Goal: Information Seeking & Learning: Learn about a topic

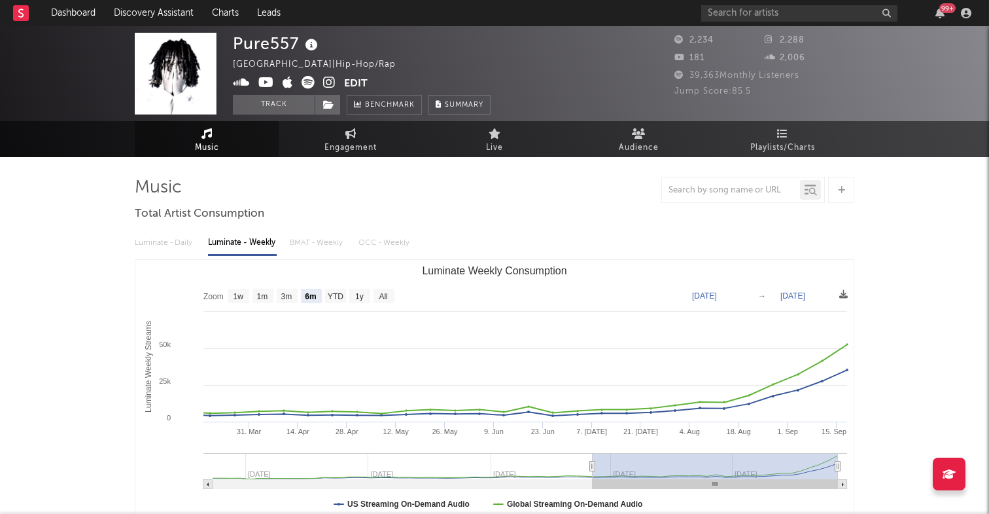
select select "6m"
click at [143, 18] on link "Discovery Assistant" at bounding box center [154, 13] width 98 height 26
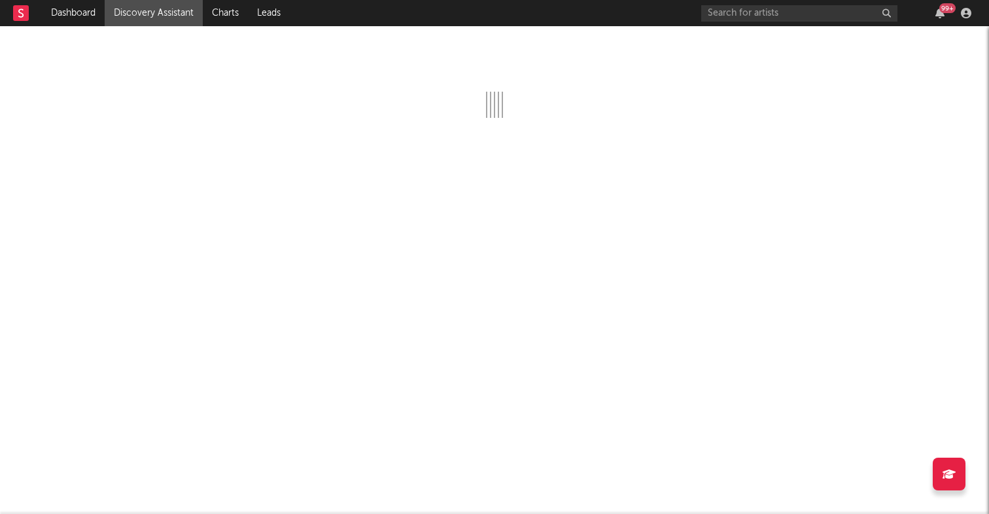
click at [152, 14] on link "Discovery Assistant" at bounding box center [154, 13] width 98 height 26
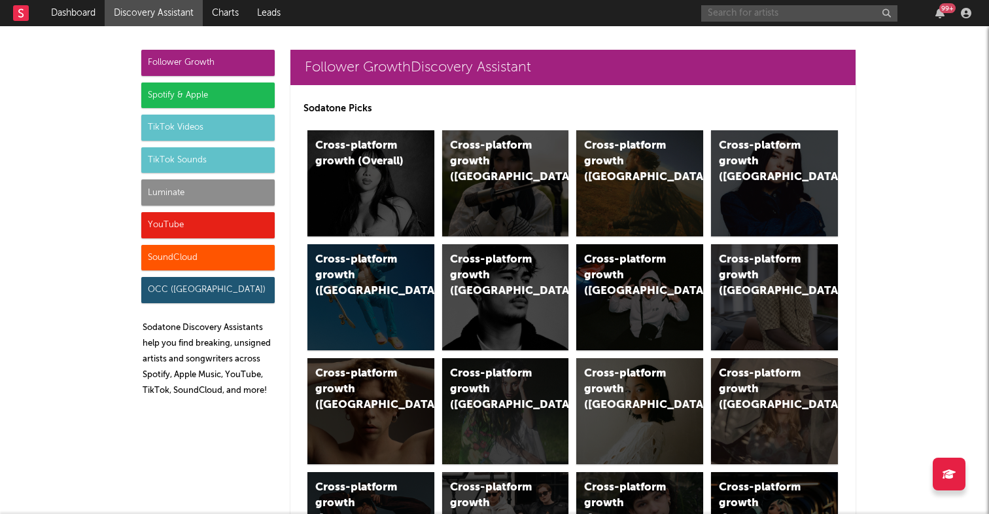
click at [811, 10] on input "text" at bounding box center [799, 13] width 196 height 16
type input "rari"
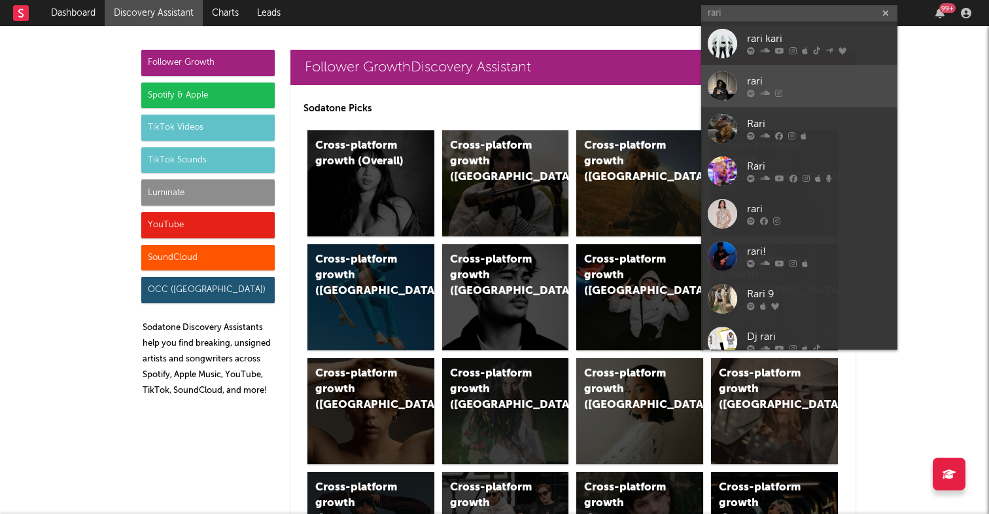
click at [810, 80] on div "rari" at bounding box center [819, 82] width 144 height 16
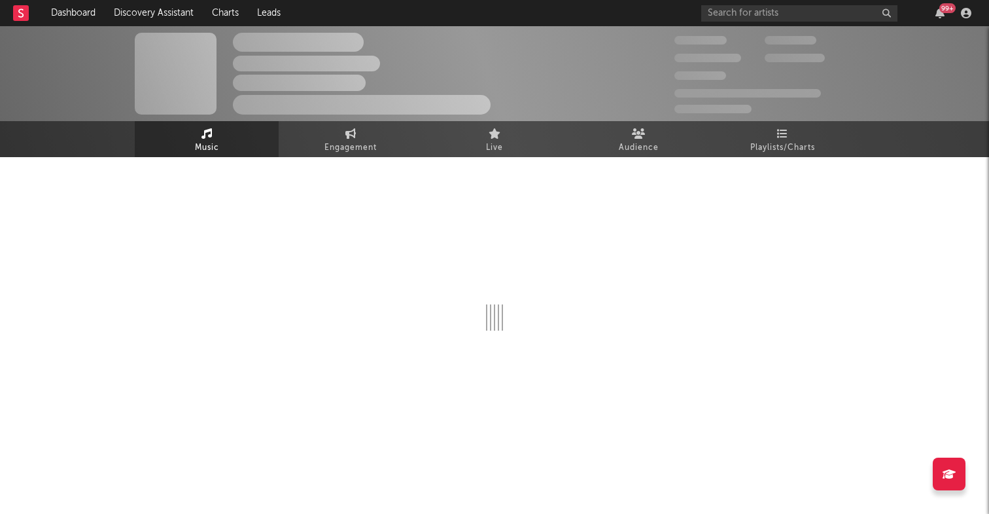
select select "1w"
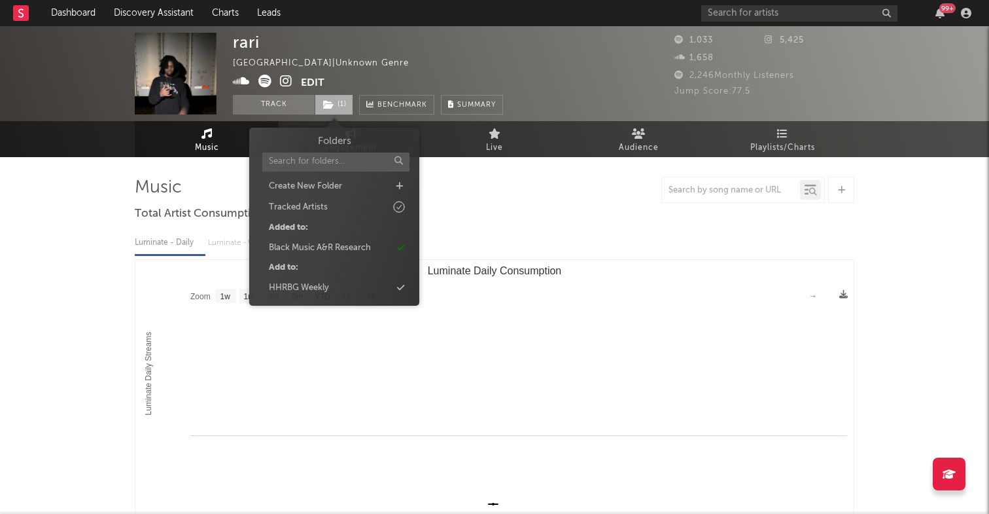
click at [339, 107] on span "( 1 )" at bounding box center [334, 105] width 39 height 20
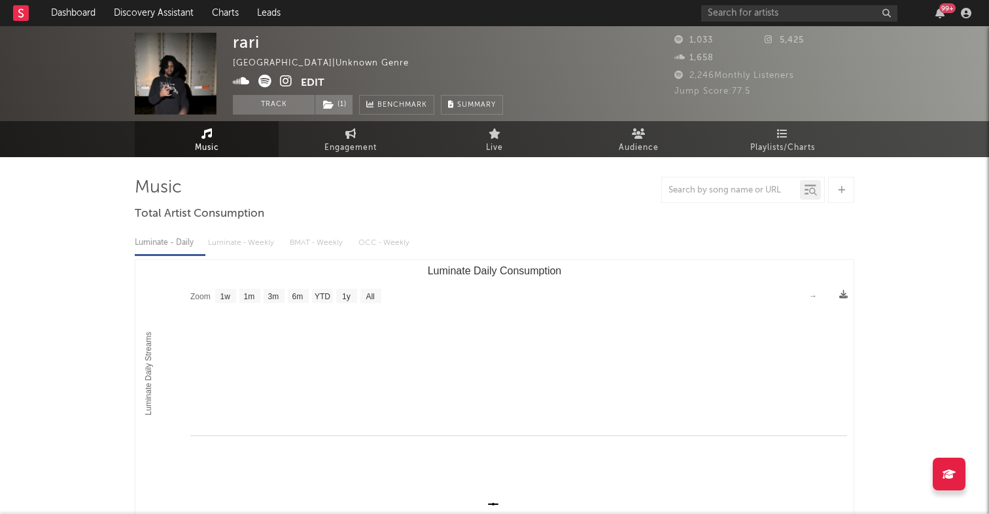
click at [505, 59] on div "rari United States | Unknown Genre Edit Track ( 1 ) Benchmark Summary" at bounding box center [445, 74] width 425 height 82
click at [747, 18] on input "text" at bounding box center [799, 13] width 196 height 16
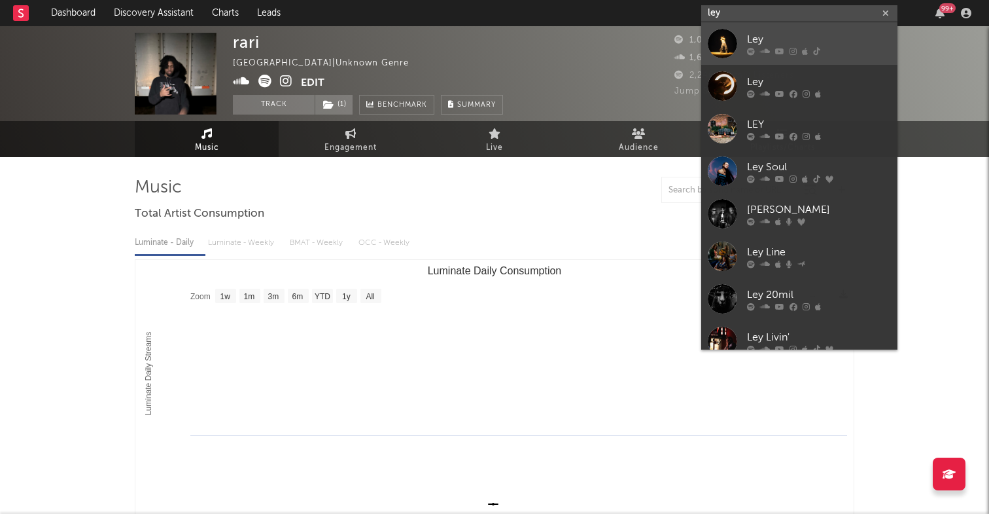
type input "ley"
click at [764, 41] on div "Ley" at bounding box center [819, 39] width 144 height 16
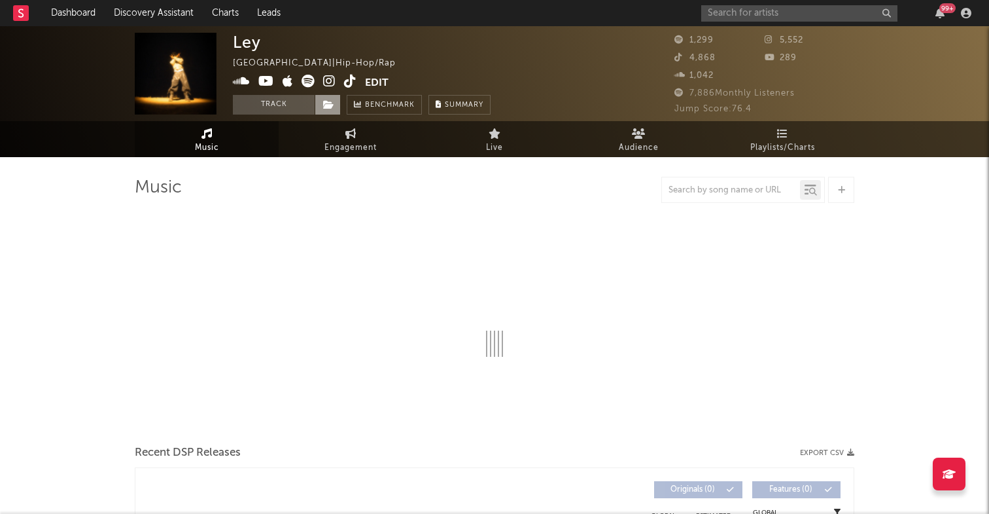
select select "1w"
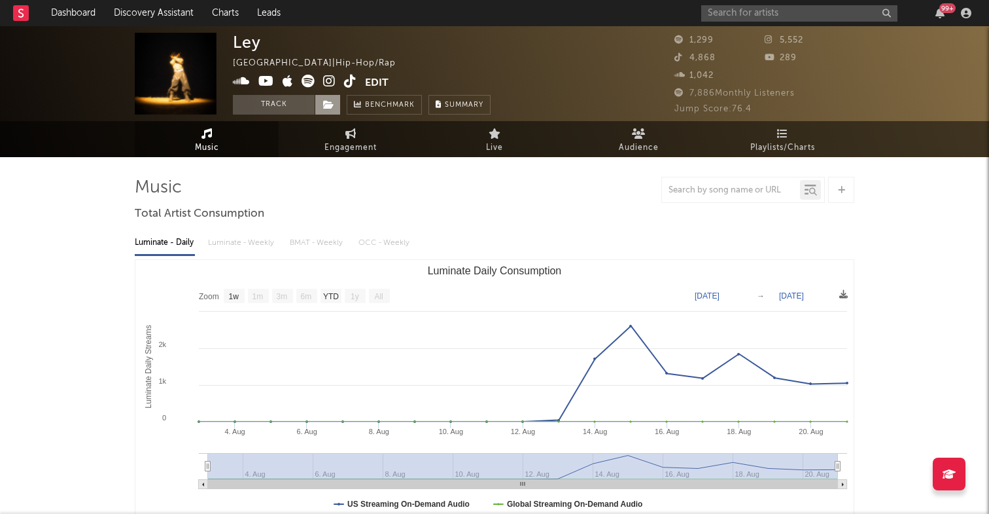
click at [326, 111] on span at bounding box center [328, 105] width 26 height 20
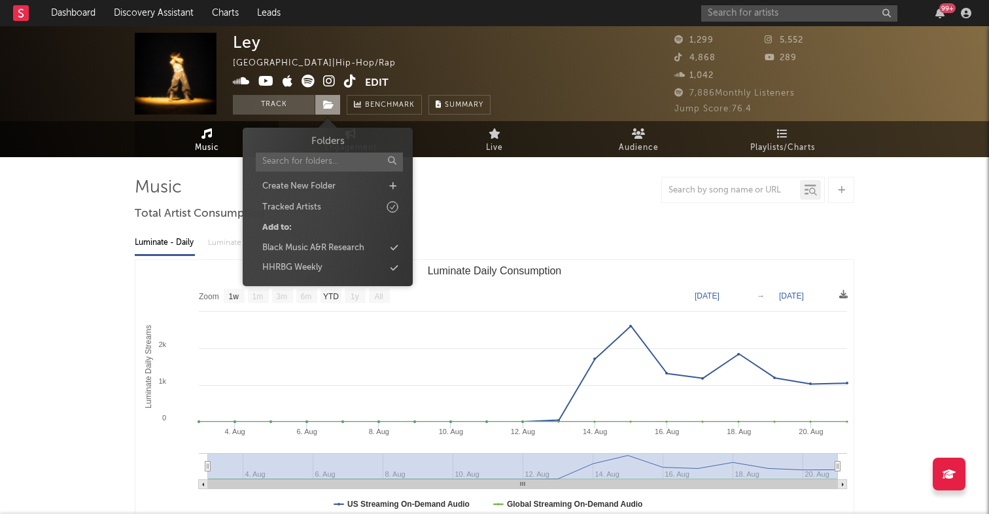
click at [326, 111] on span at bounding box center [328, 105] width 26 height 20
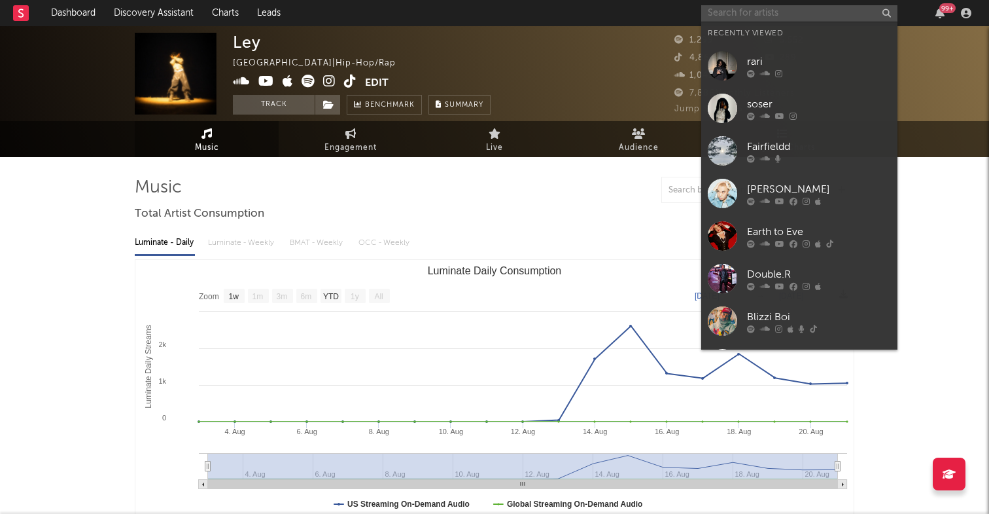
click at [756, 16] on input "text" at bounding box center [799, 13] width 196 height 16
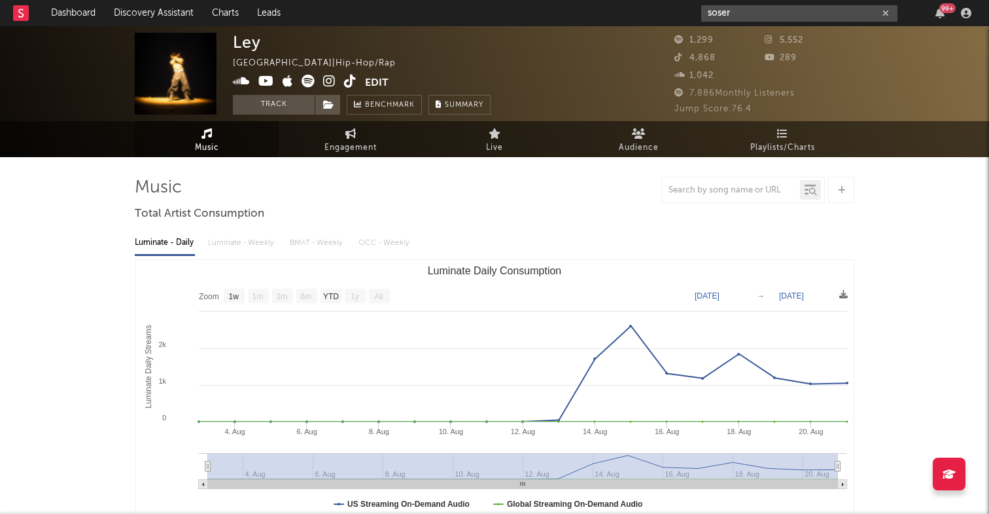
type input "soser"
click at [774, 9] on input "soser" at bounding box center [799, 13] width 196 height 16
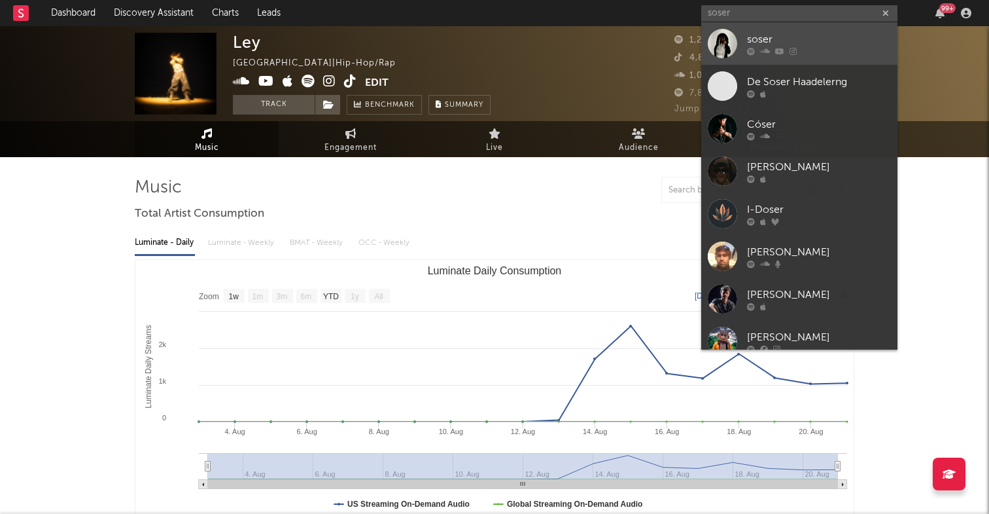
click at [764, 48] on icon at bounding box center [765, 51] width 10 height 8
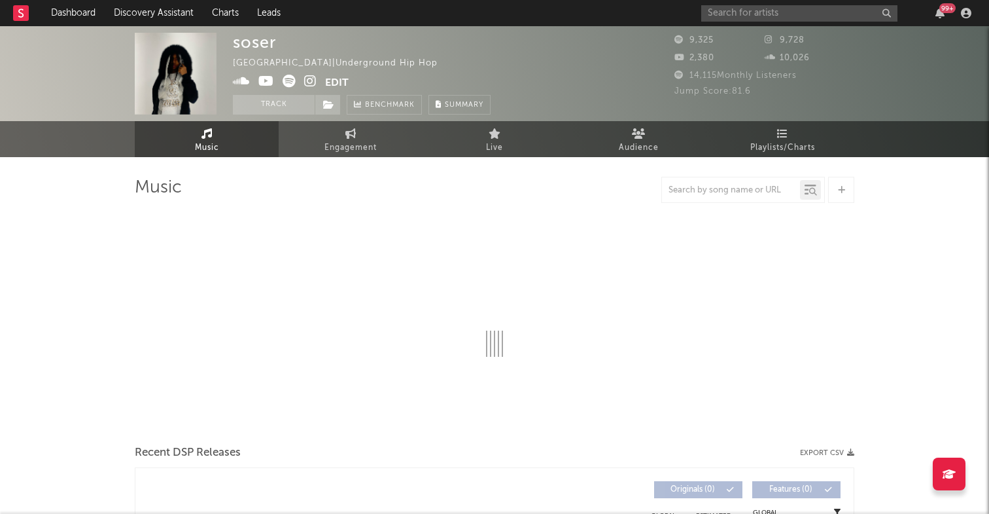
select select "6m"
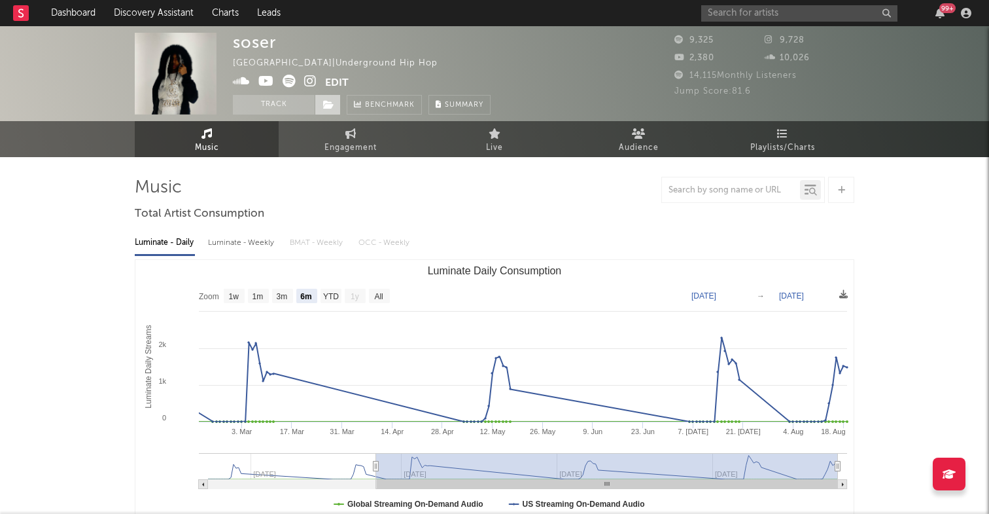
click at [333, 109] on span at bounding box center [328, 105] width 26 height 20
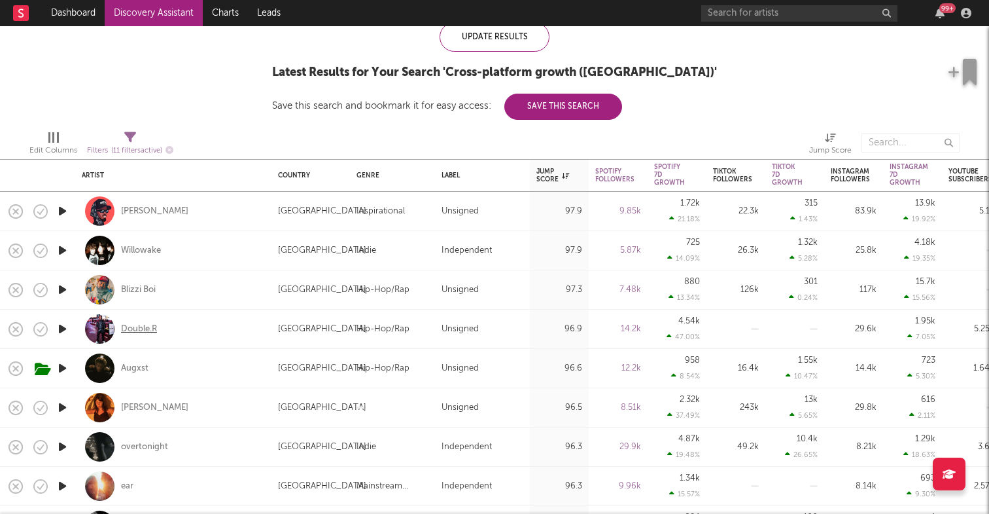
click at [141, 327] on div "Double.R" at bounding box center [139, 329] width 36 height 12
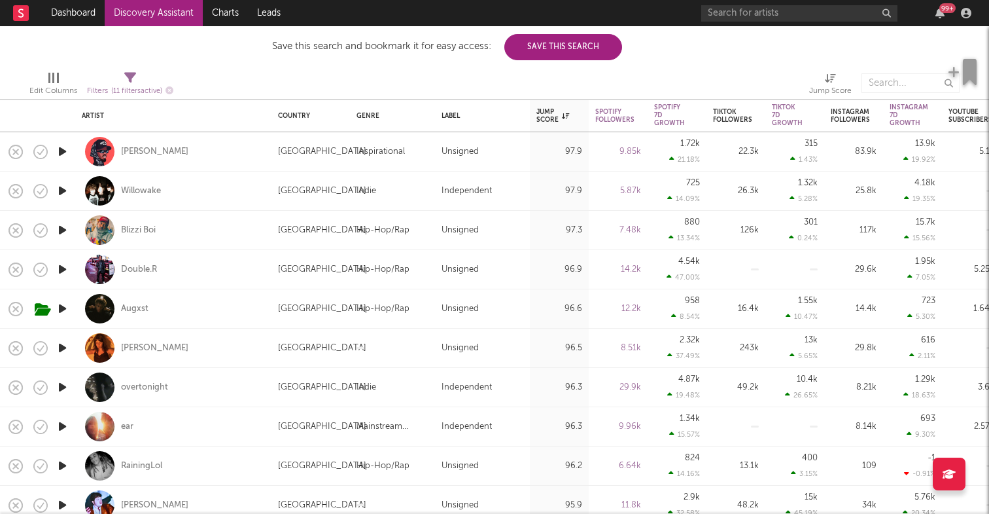
click at [65, 389] on icon "button" at bounding box center [63, 387] width 14 height 16
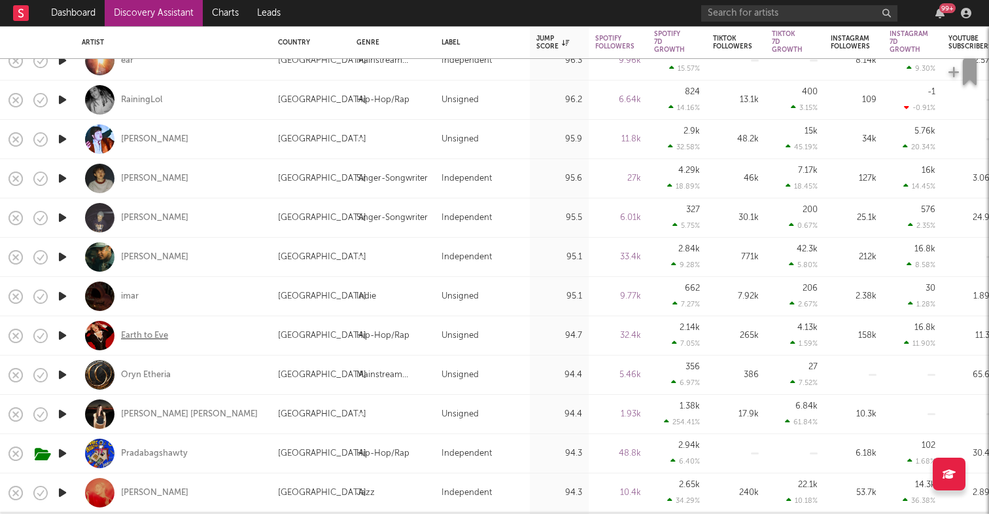
click at [154, 331] on div "Earth to Eve" at bounding box center [144, 336] width 47 height 12
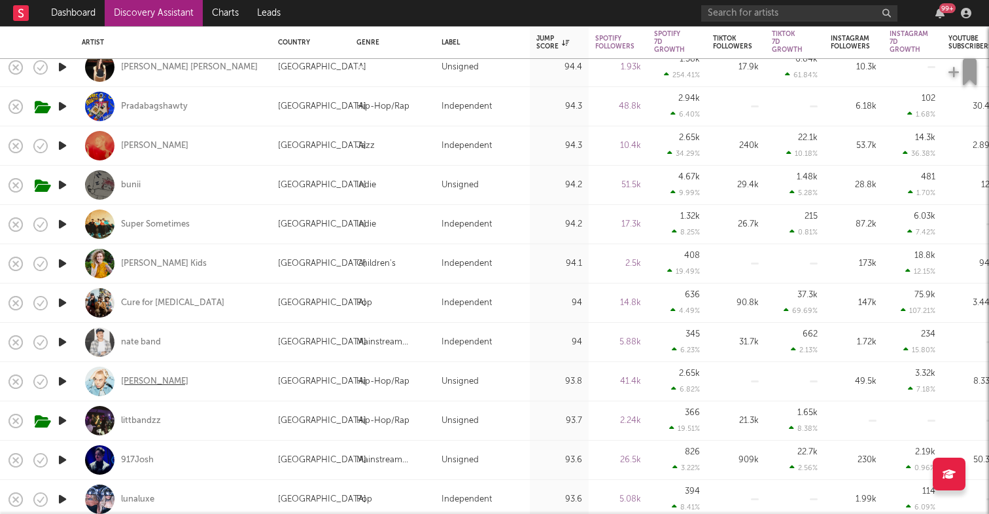
click at [164, 383] on div "[PERSON_NAME]" at bounding box center [154, 382] width 67 height 12
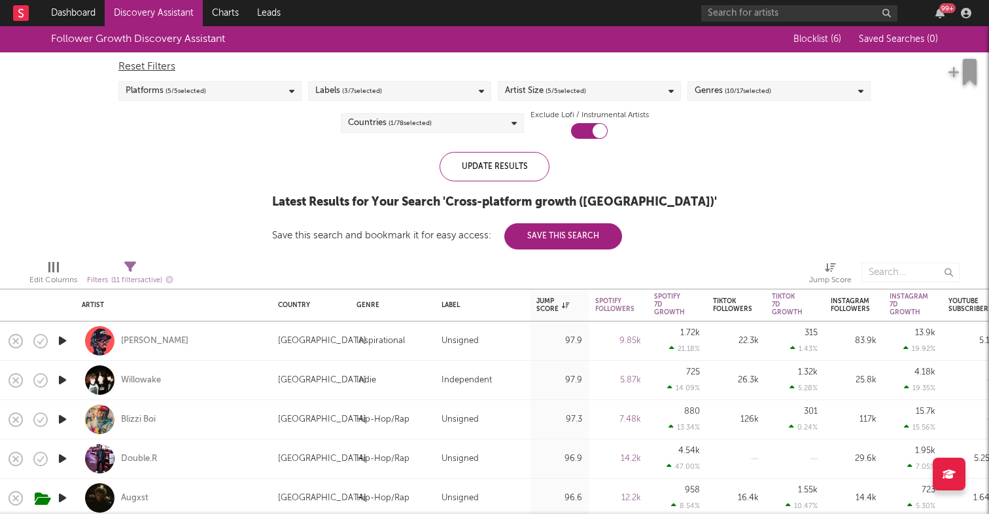
click at [569, 92] on span "( 5 / 5 selected)" at bounding box center [566, 91] width 41 height 16
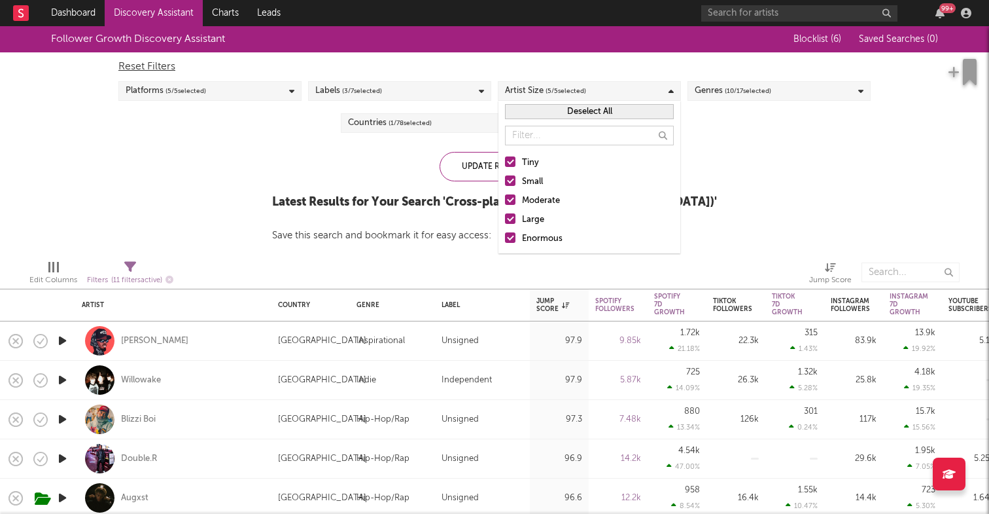
click at [417, 91] on div "Labels ( 3 / 7 selected)" at bounding box center [399, 91] width 183 height 20
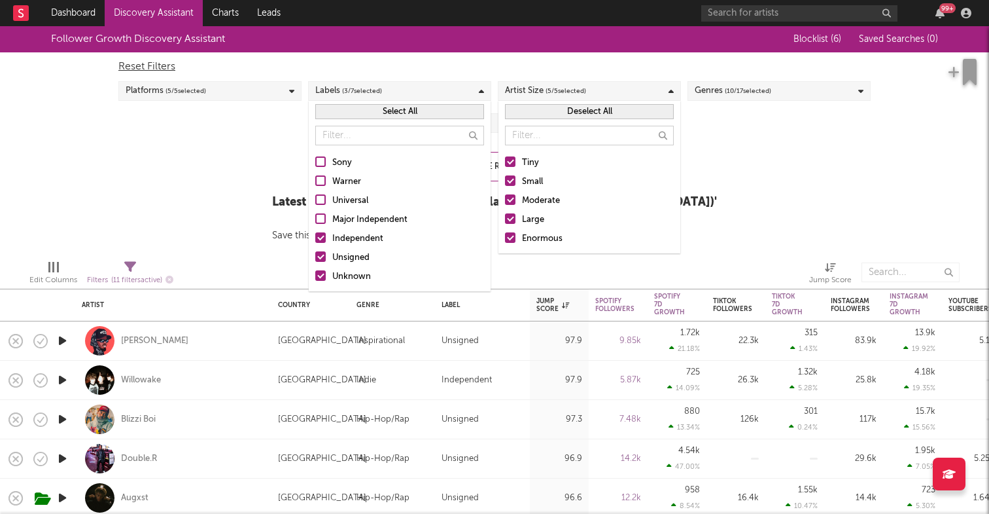
click at [250, 93] on div "Platforms ( 5 / 5 selected)" at bounding box center [209, 91] width 183 height 20
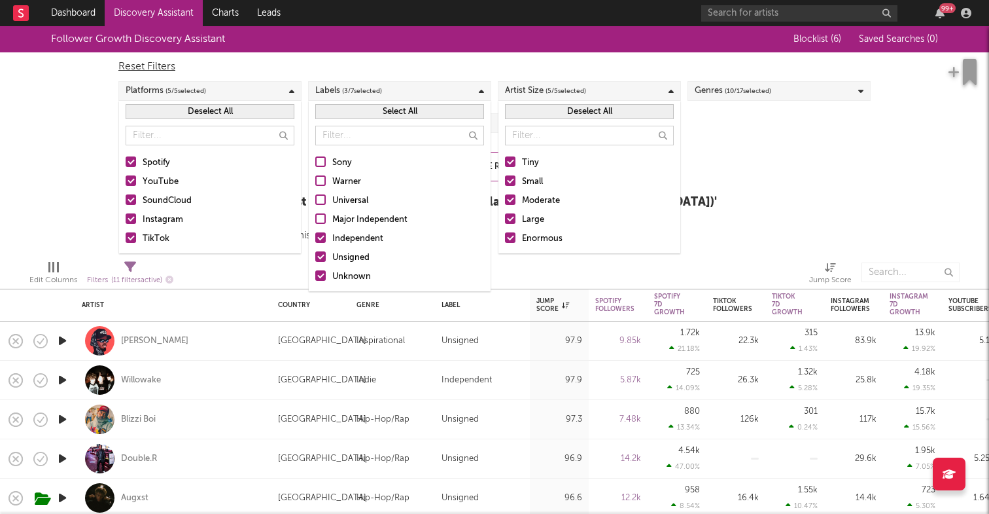
click at [745, 135] on div "Reset Filters Platforms ( 5 / 5 selected) Labels ( 3 / 7 selected) Artist Size …" at bounding box center [495, 95] width 766 height 86
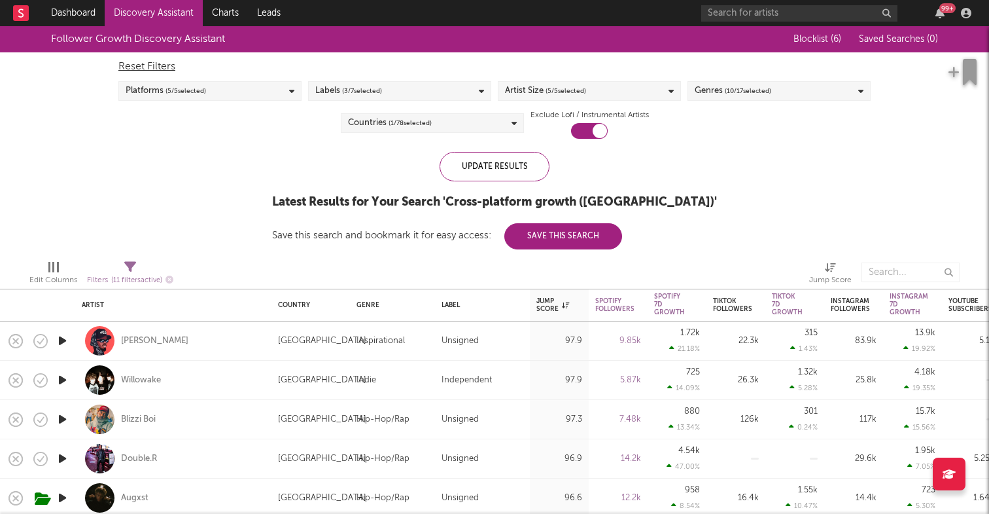
click at [745, 88] on span "( 10 / 17 selected)" at bounding box center [748, 91] width 46 height 16
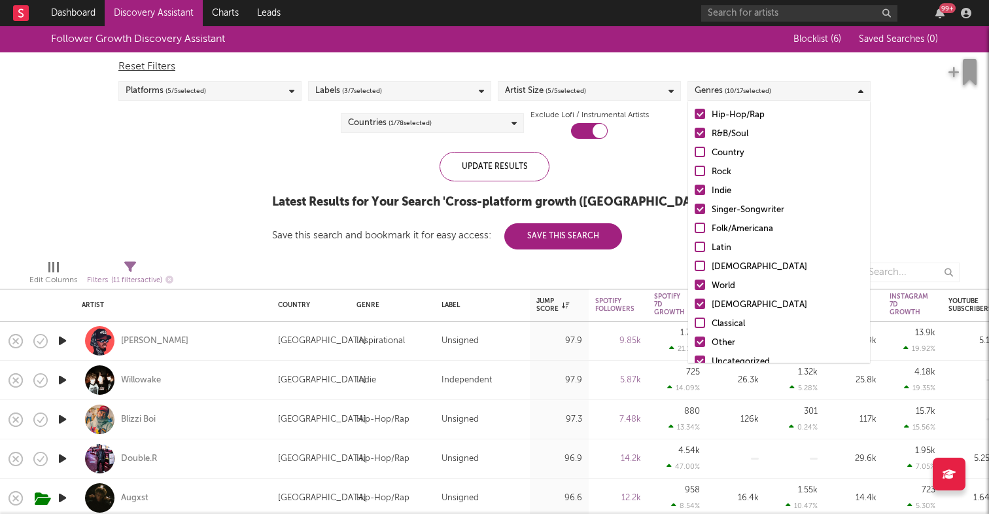
scroll to position [92, 0]
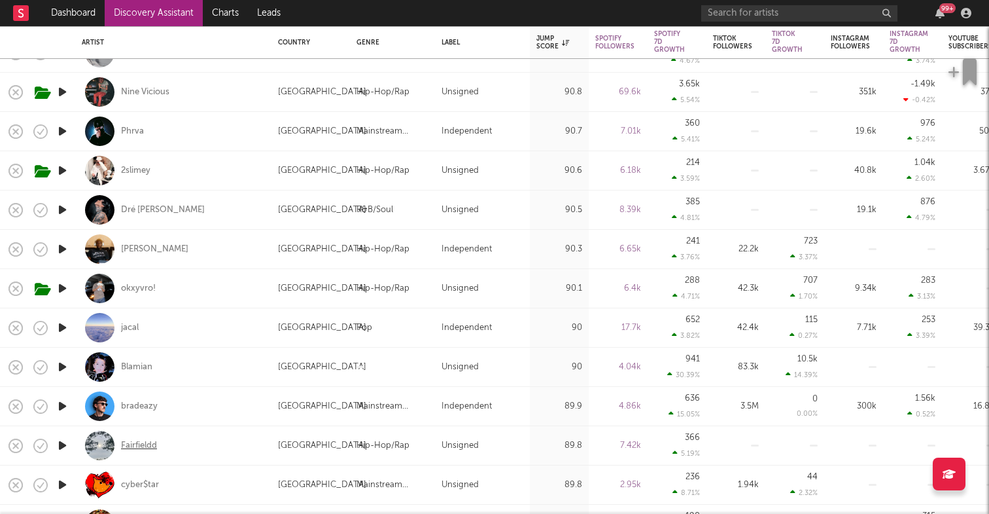
click at [140, 448] on div "Fairfieldd" at bounding box center [139, 446] width 36 height 12
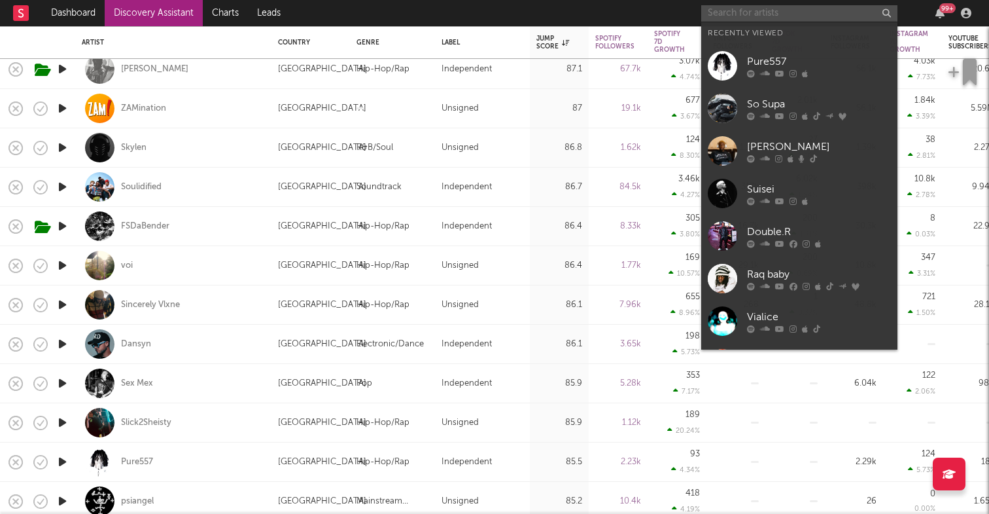
click at [745, 14] on input "text" at bounding box center [799, 13] width 196 height 16
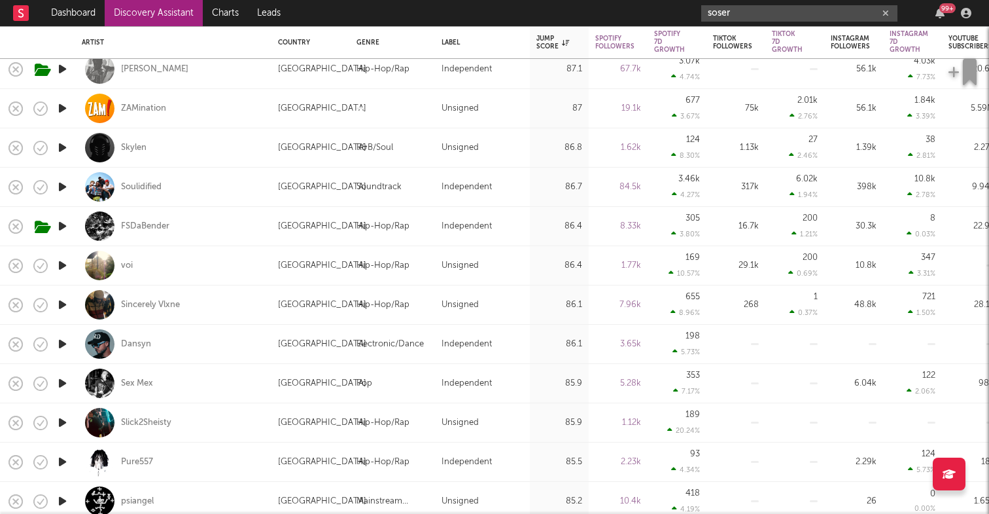
click at [746, 20] on input "soser" at bounding box center [799, 13] width 196 height 16
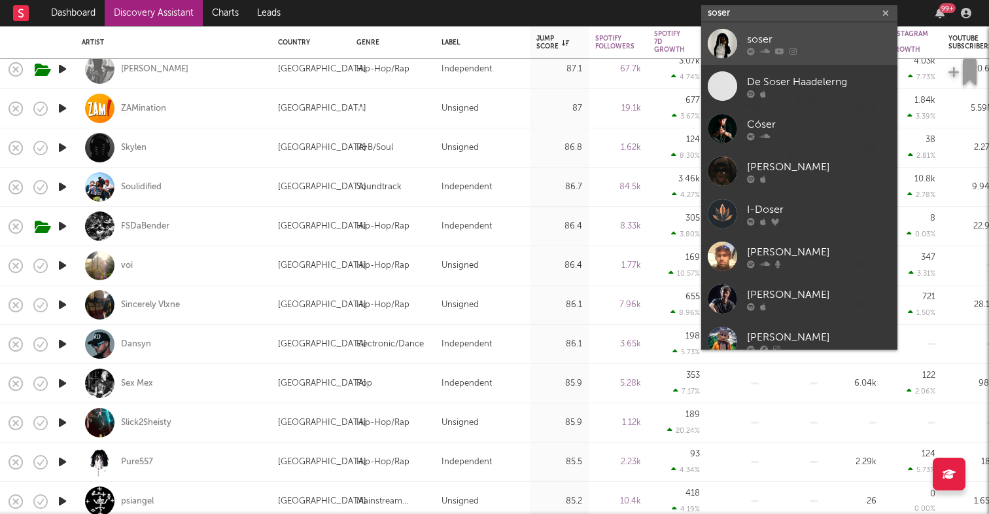
type input "soser"
click at [747, 44] on div "soser" at bounding box center [819, 39] width 144 height 16
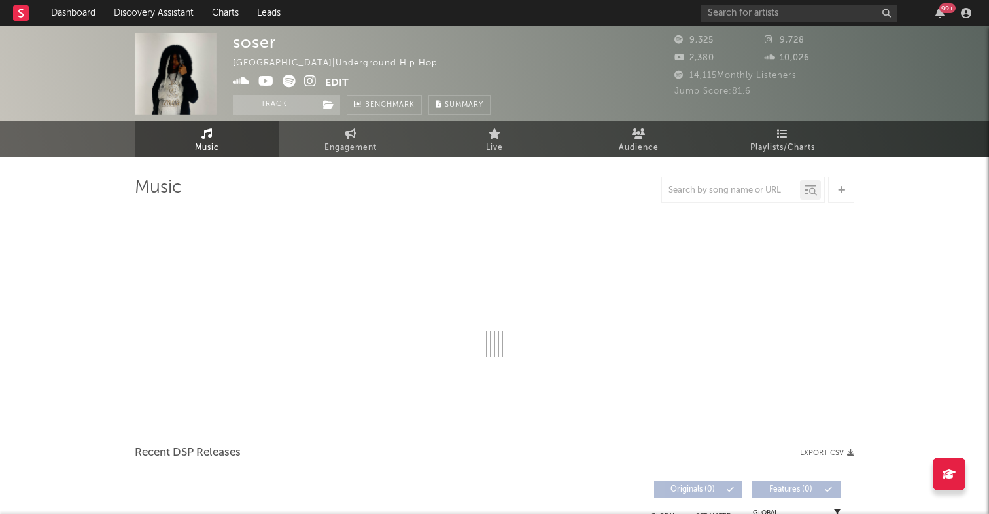
select select "6m"
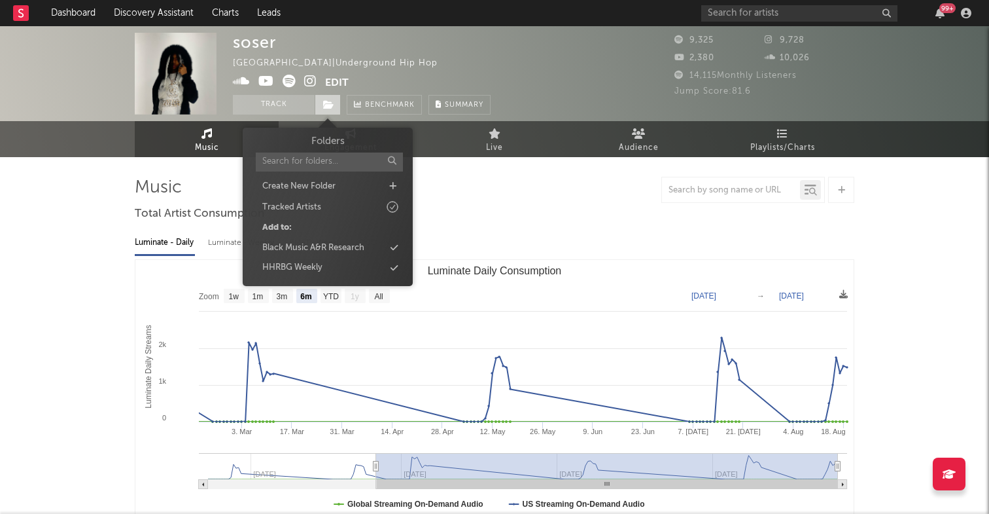
click at [326, 103] on icon at bounding box center [328, 104] width 11 height 9
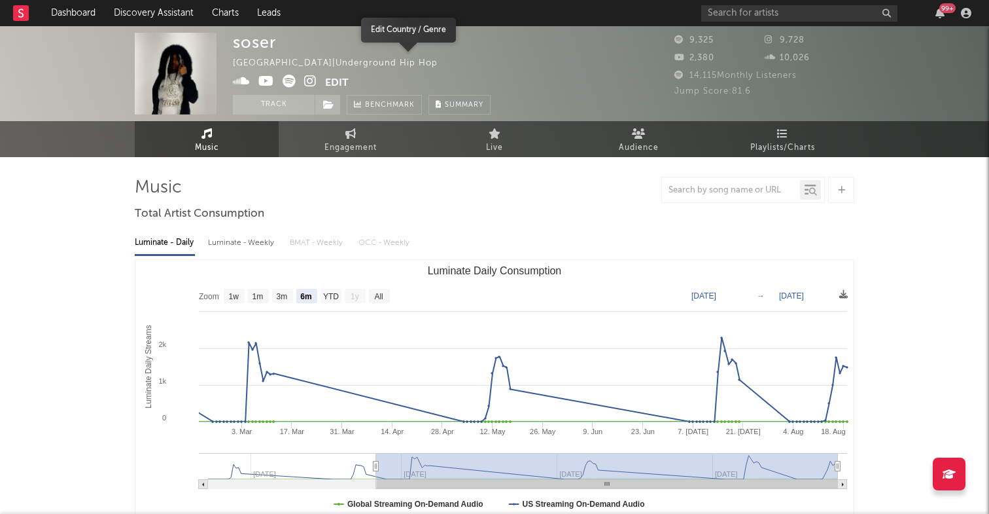
click at [438, 69] on span at bounding box center [445, 64] width 15 height 16
click at [742, 13] on input "text" at bounding box center [799, 13] width 196 height 16
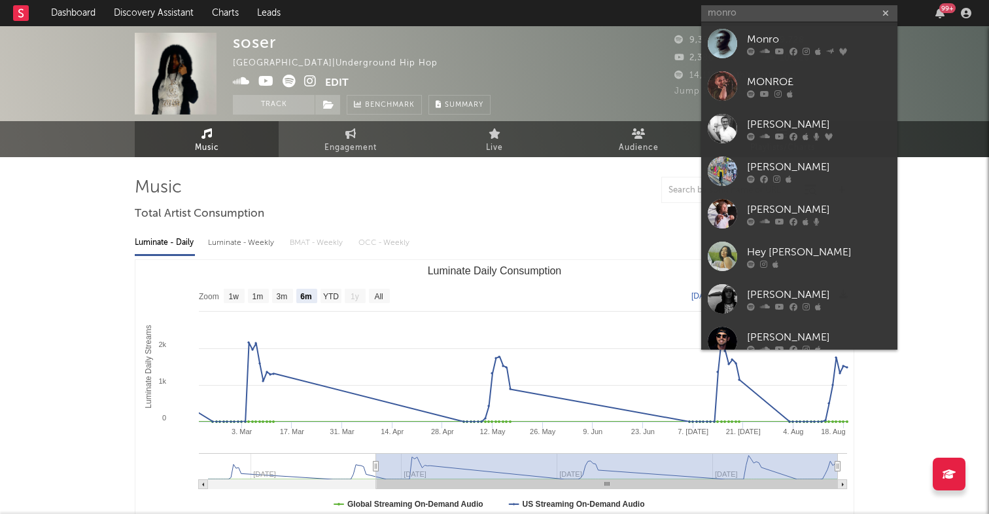
click at [334, 64] on div "United States | Underground Hip Hop" at bounding box center [343, 64] width 220 height 16
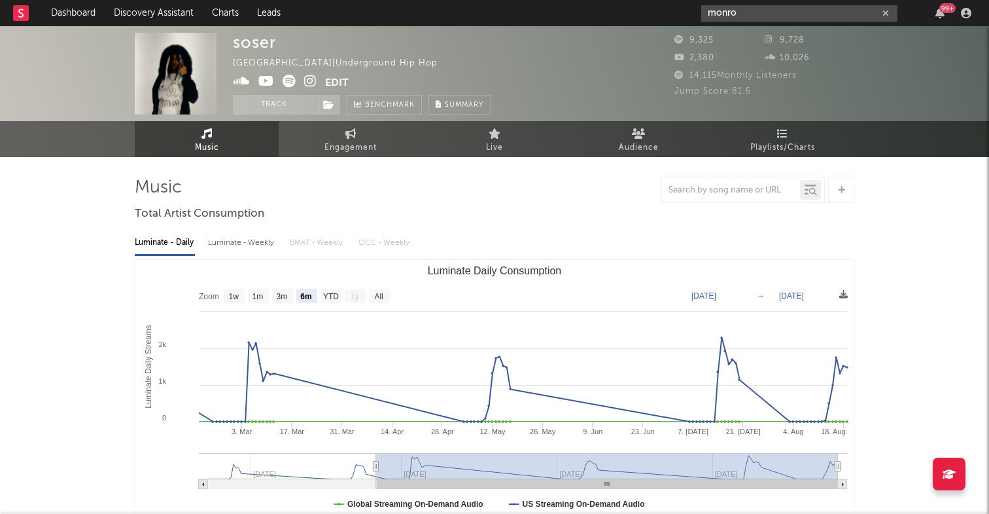
drag, startPoint x: 743, startPoint y: 14, endPoint x: 624, endPoint y: 9, distance: 119.2
click at [624, 9] on nav "Dashboard Discovery Assistant Charts Leads monro 99 +" at bounding box center [494, 13] width 989 height 26
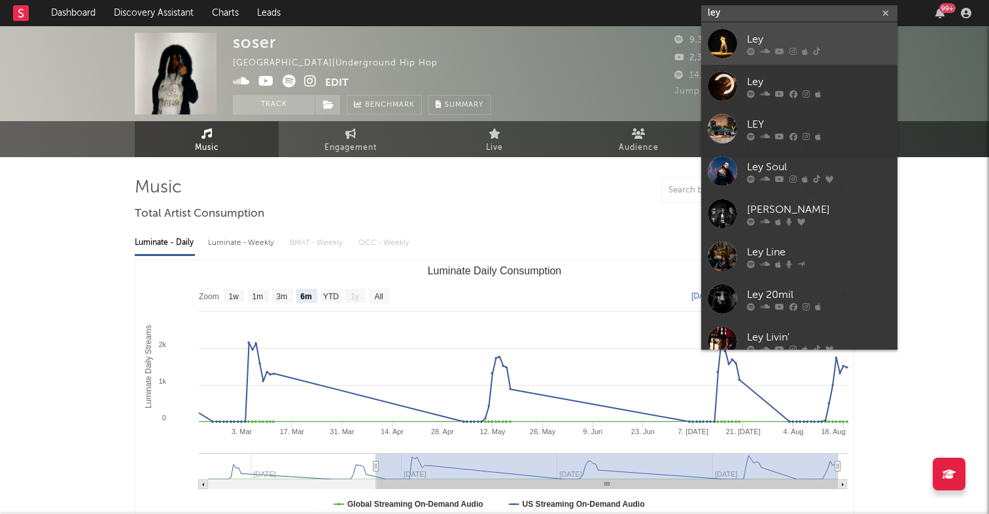
type input "ley"
click at [772, 50] on div at bounding box center [819, 51] width 144 height 8
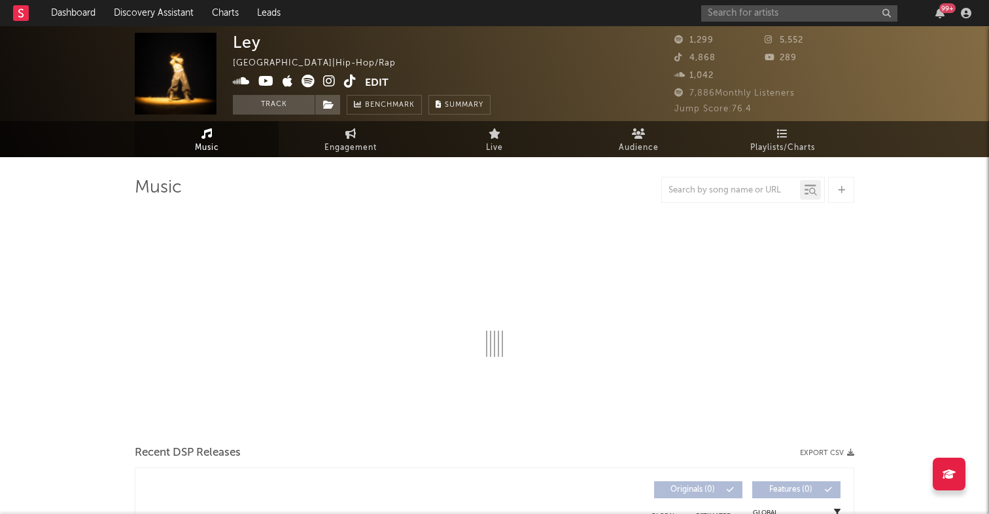
select select "1w"
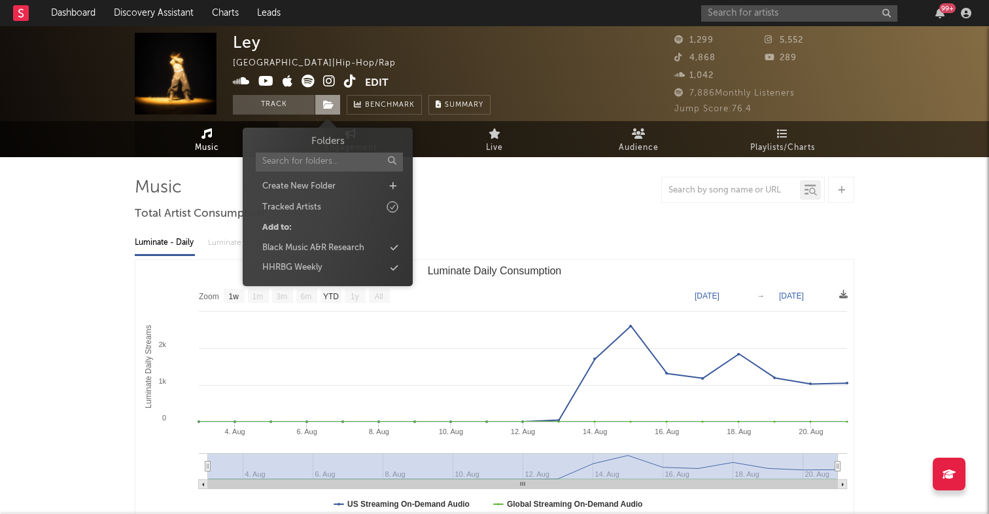
click at [323, 105] on icon at bounding box center [328, 104] width 11 height 9
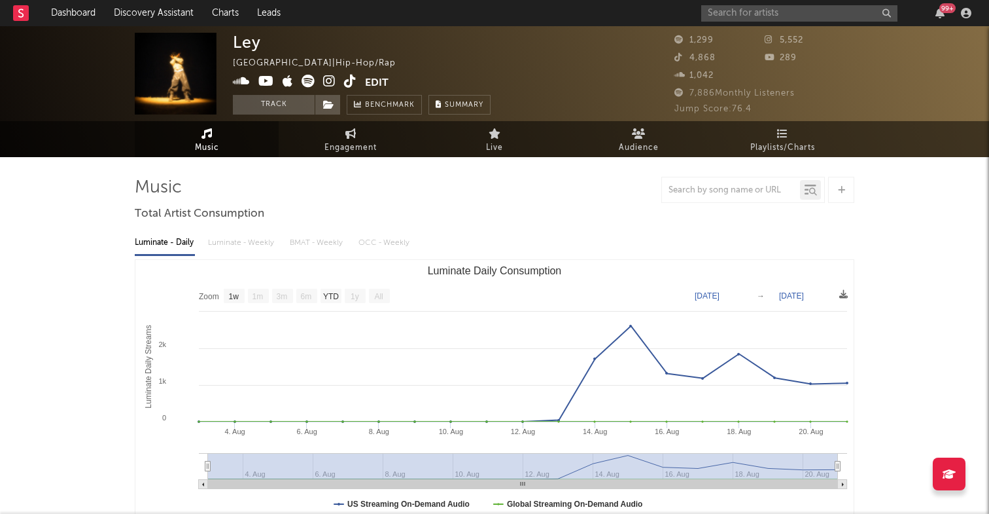
click at [476, 63] on div "Ley United States | Hip-Hop/Rap Edit Track Benchmark Summary" at bounding box center [362, 74] width 258 height 82
click at [239, 83] on icon at bounding box center [241, 81] width 17 height 13
click at [334, 79] on icon at bounding box center [329, 81] width 12 height 13
click at [353, 86] on icon at bounding box center [350, 81] width 12 height 13
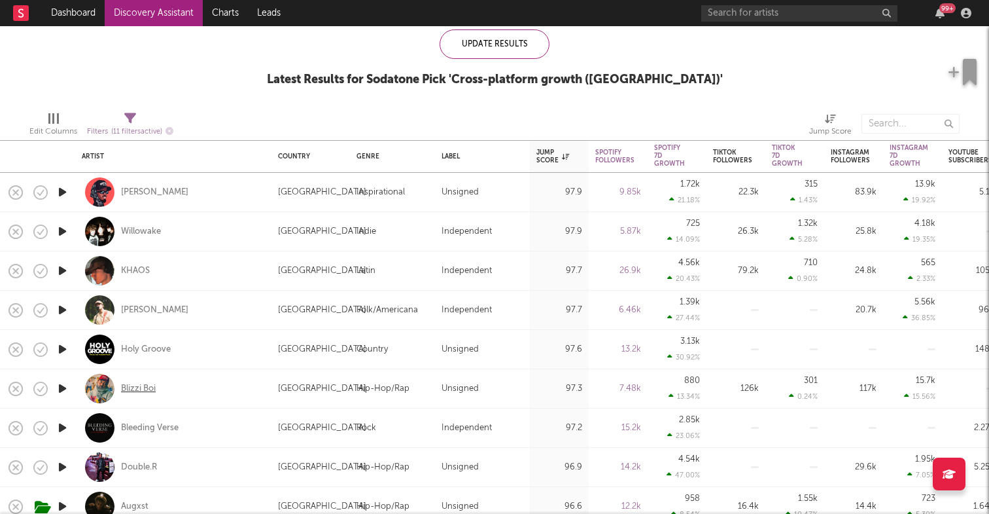
click at [139, 387] on div "Blizzi Boi" at bounding box center [138, 389] width 35 height 12
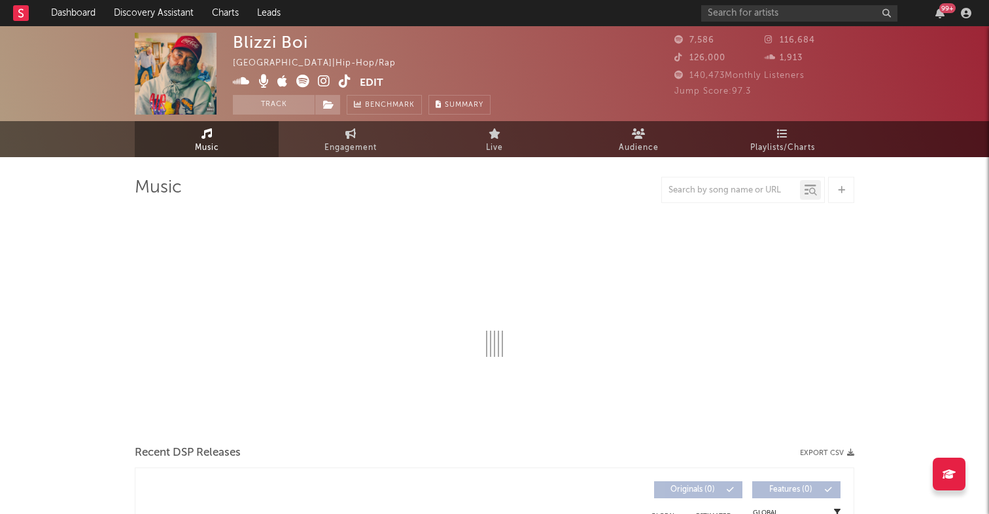
select select "1w"
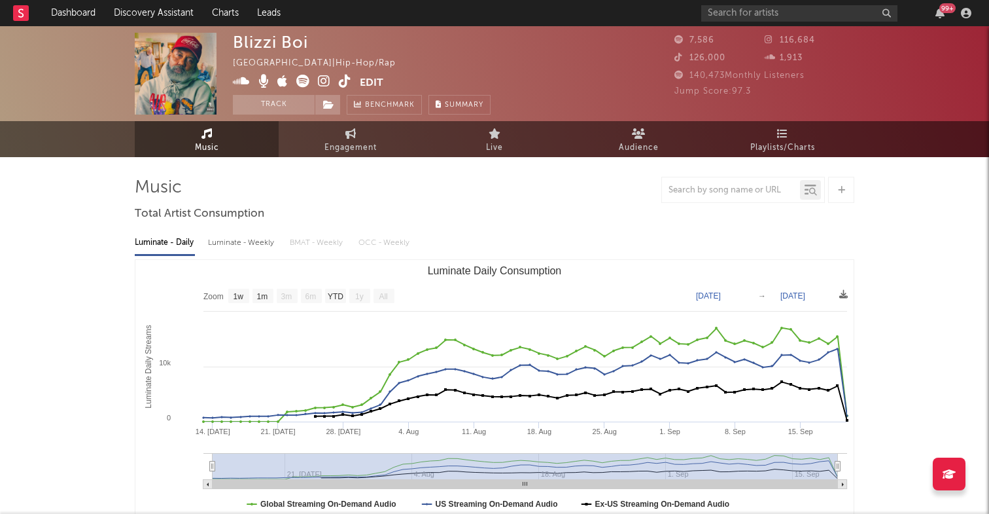
click at [247, 84] on icon at bounding box center [241, 81] width 17 height 13
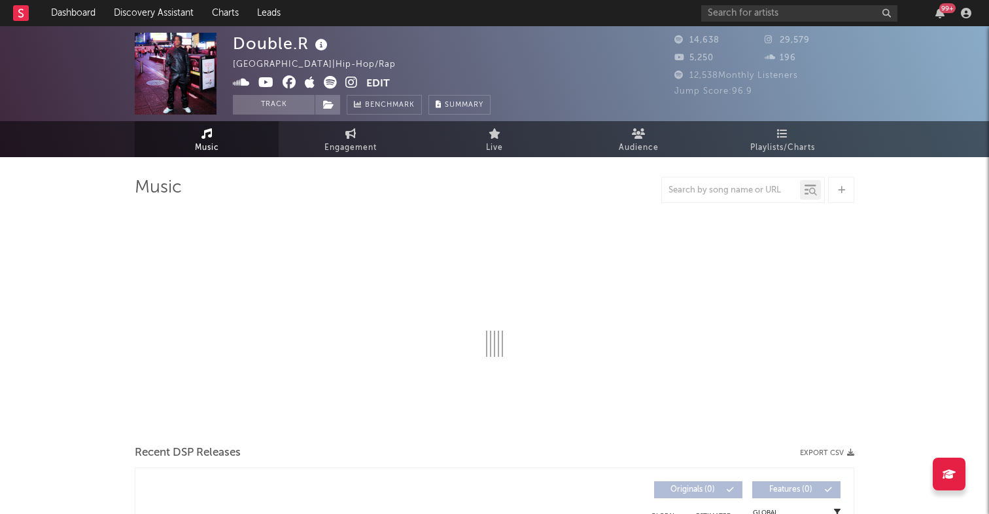
select select "6m"
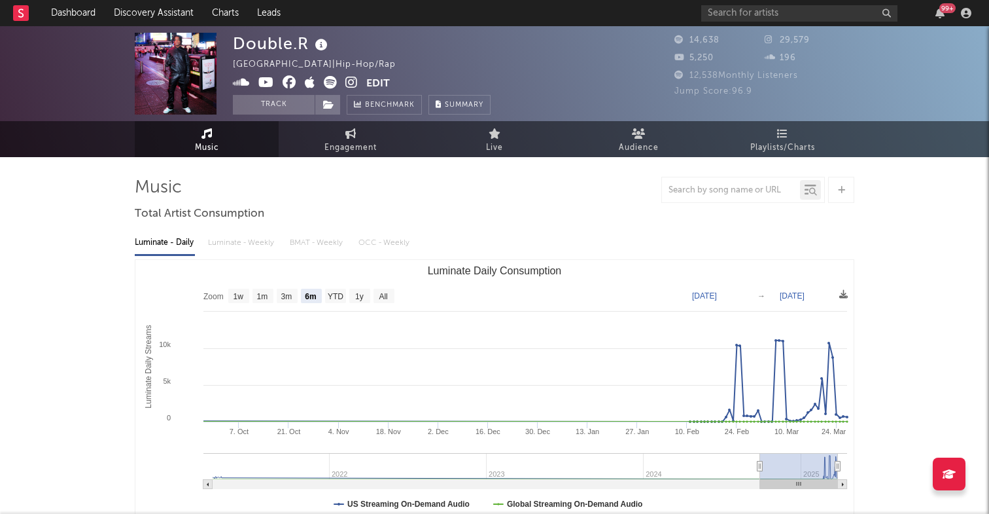
click at [240, 79] on icon at bounding box center [241, 82] width 17 height 13
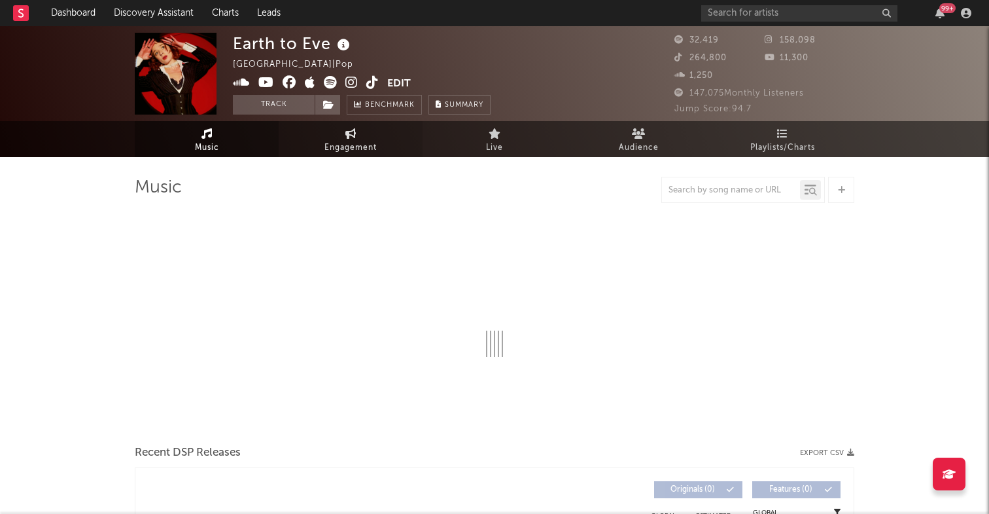
select select "6m"
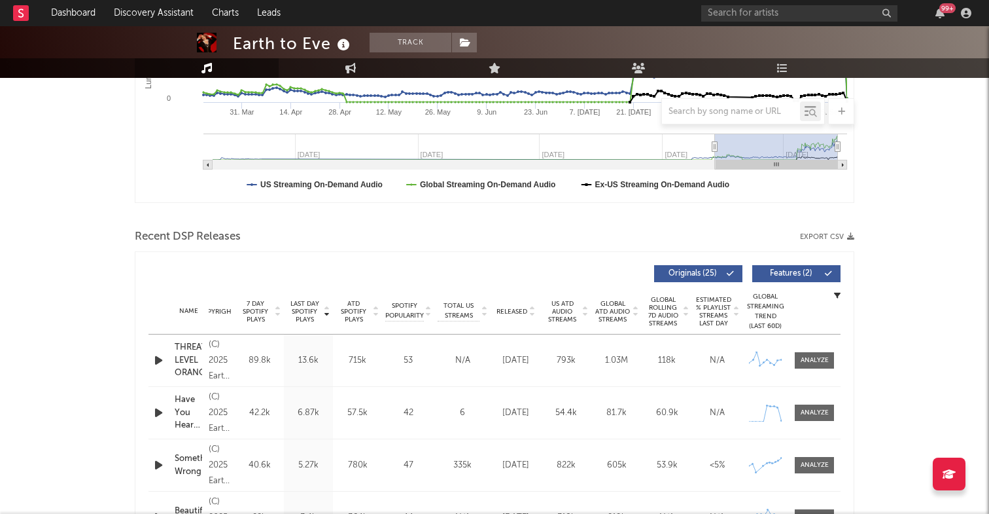
scroll to position [320, 0]
click at [158, 361] on icon "button" at bounding box center [159, 359] width 14 height 16
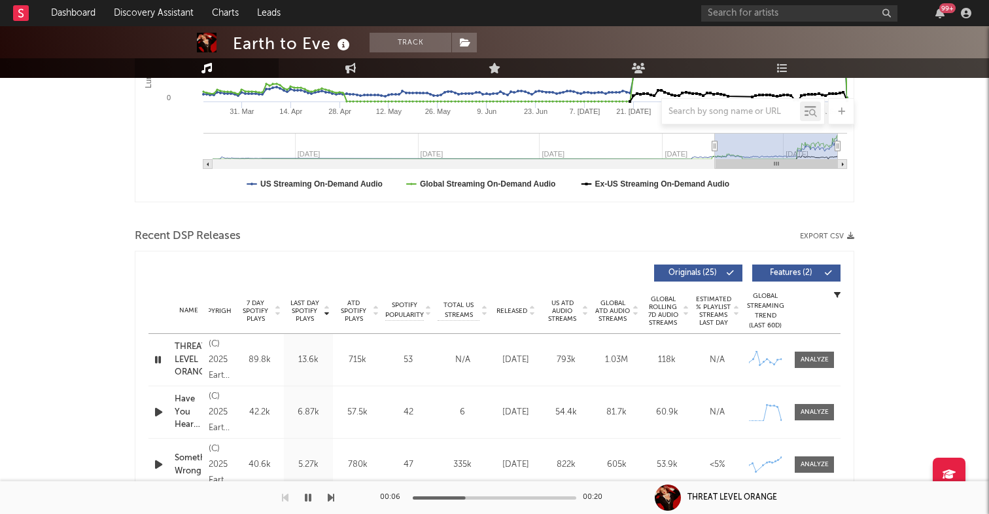
click at [163, 414] on icon "button" at bounding box center [159, 412] width 14 height 16
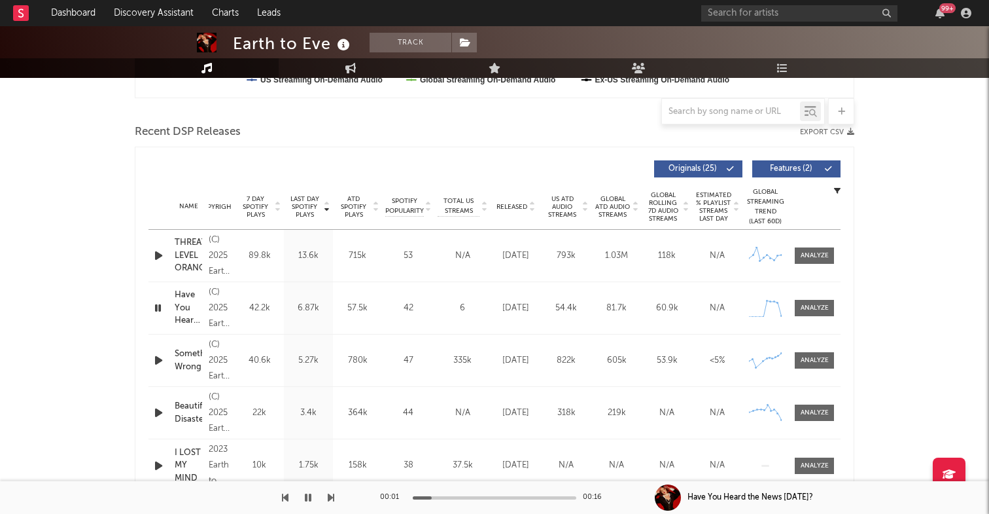
scroll to position [432, 0]
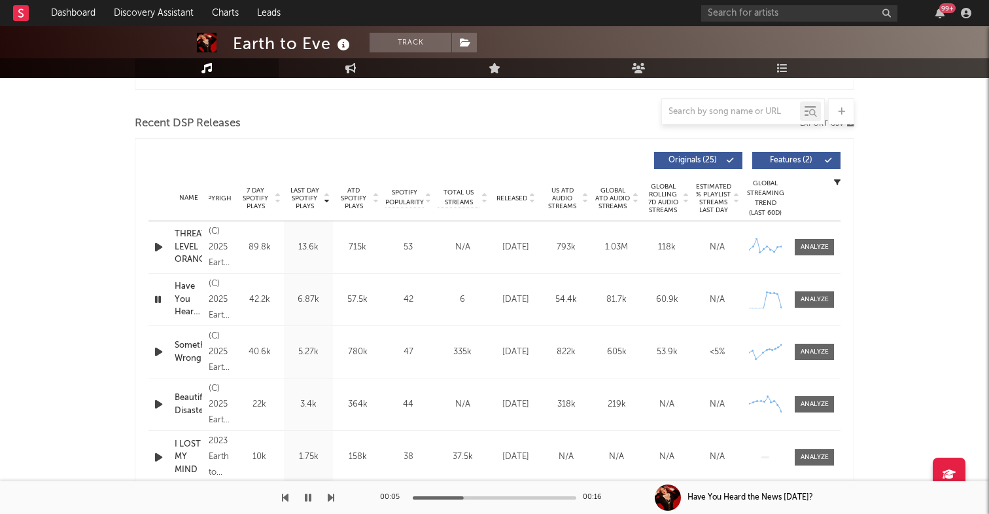
click at [161, 351] on icon "button" at bounding box center [159, 352] width 14 height 16
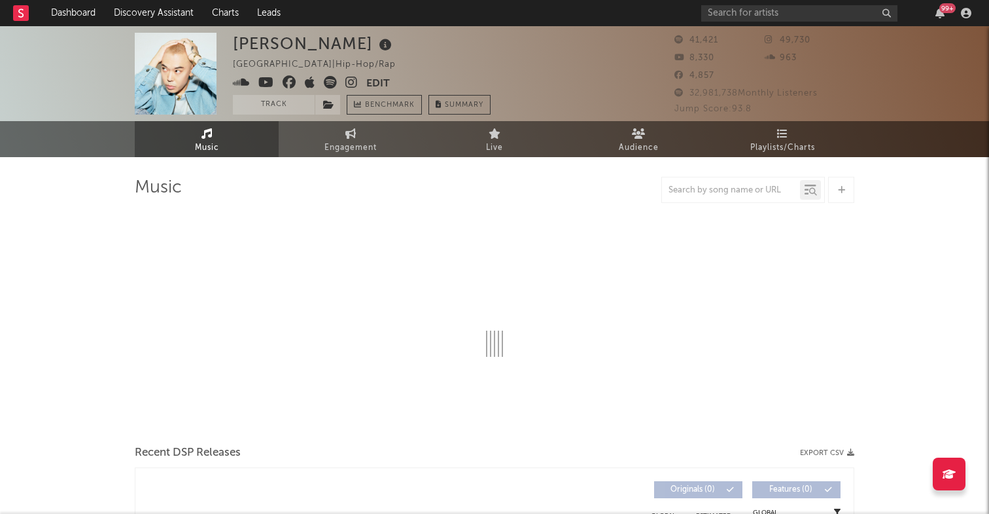
select select "1w"
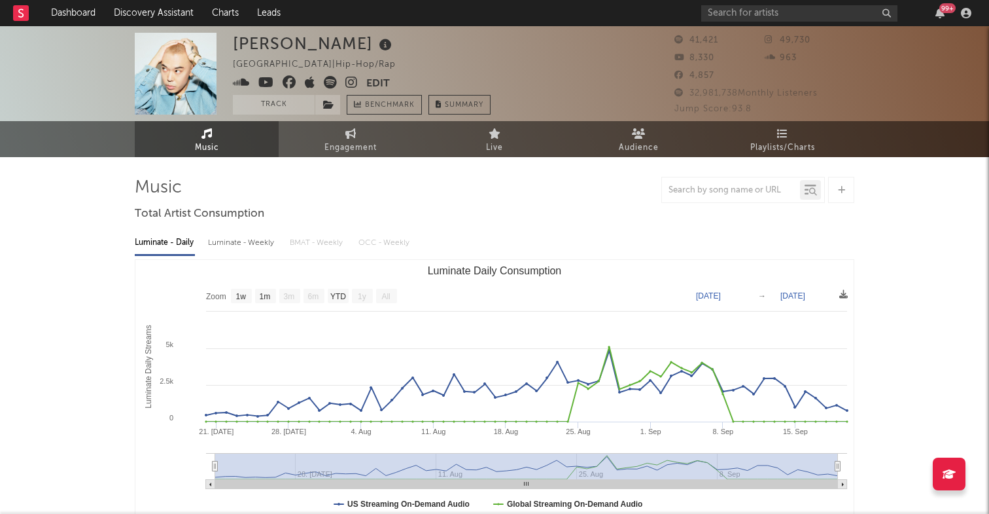
click at [243, 80] on icon at bounding box center [241, 82] width 17 height 13
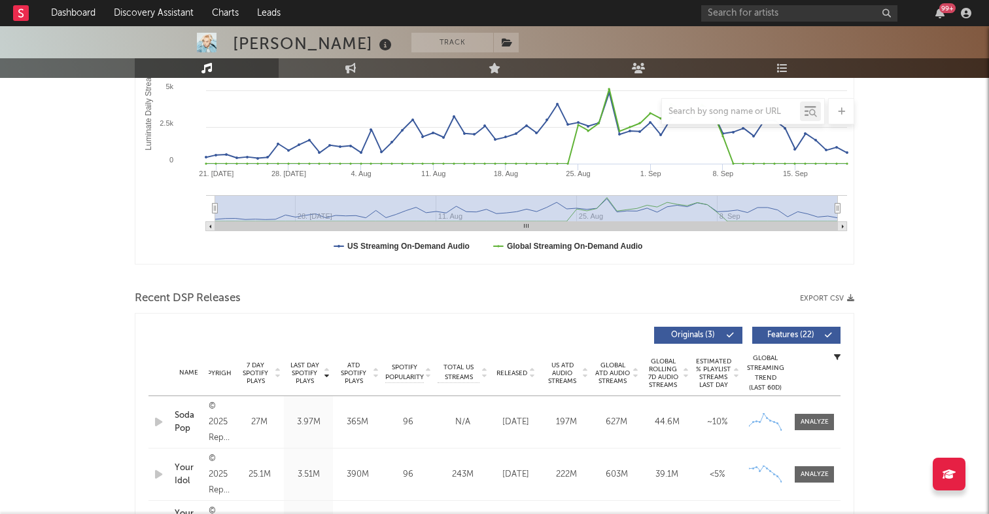
scroll to position [260, 0]
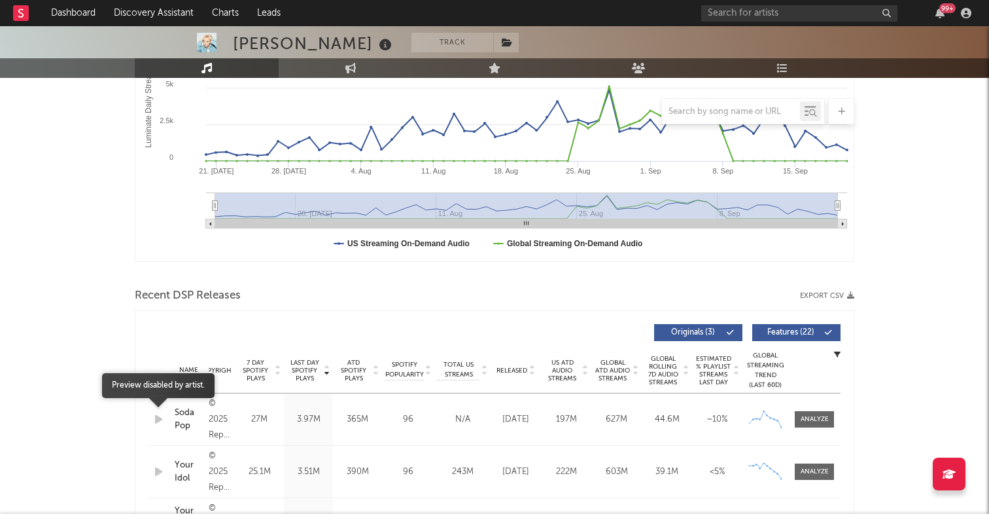
click at [159, 420] on icon "button" at bounding box center [159, 419] width 14 height 16
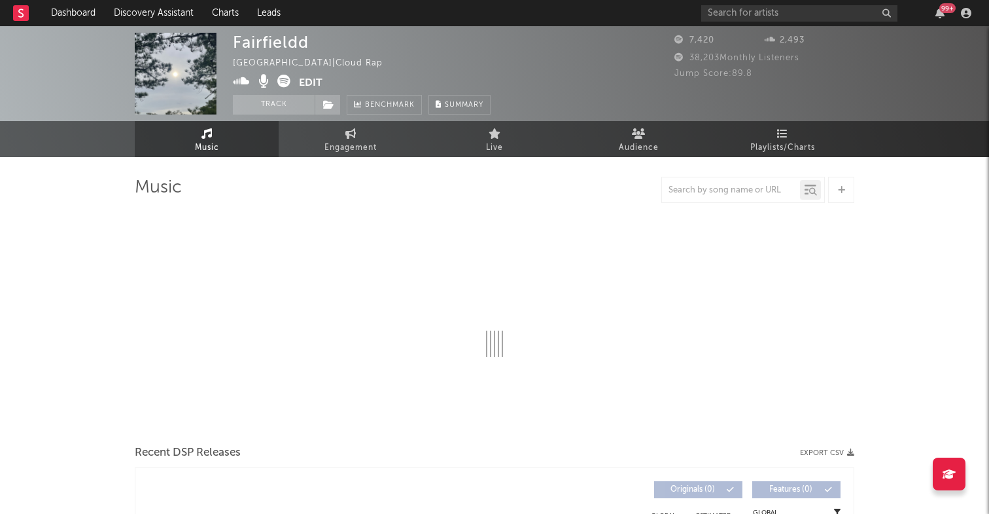
select select "1w"
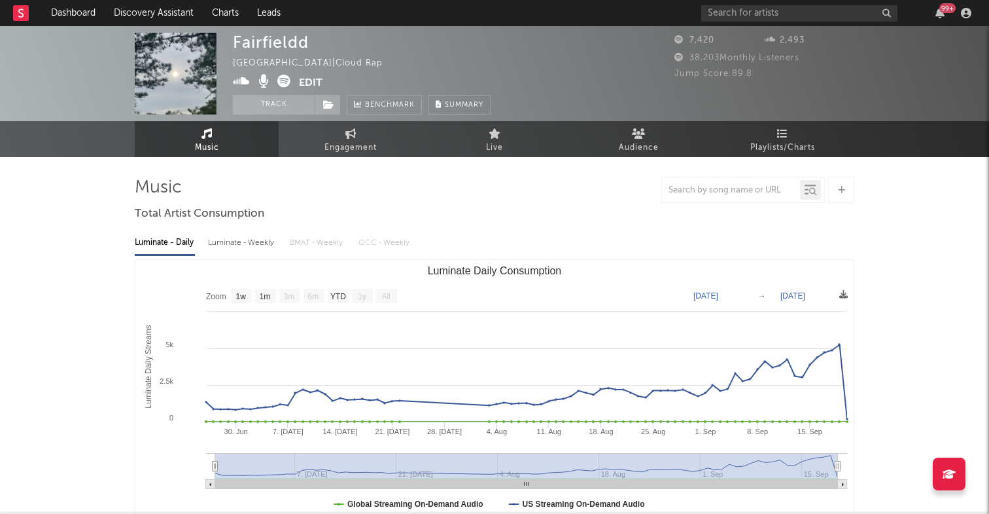
click at [241, 78] on icon at bounding box center [241, 81] width 17 height 13
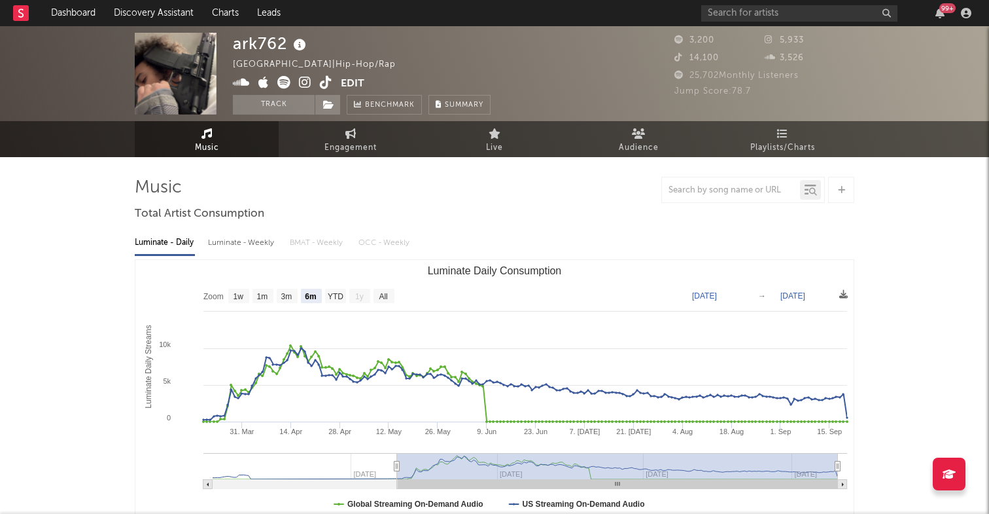
select select "6m"
click at [282, 103] on button "Track" at bounding box center [274, 105] width 82 height 20
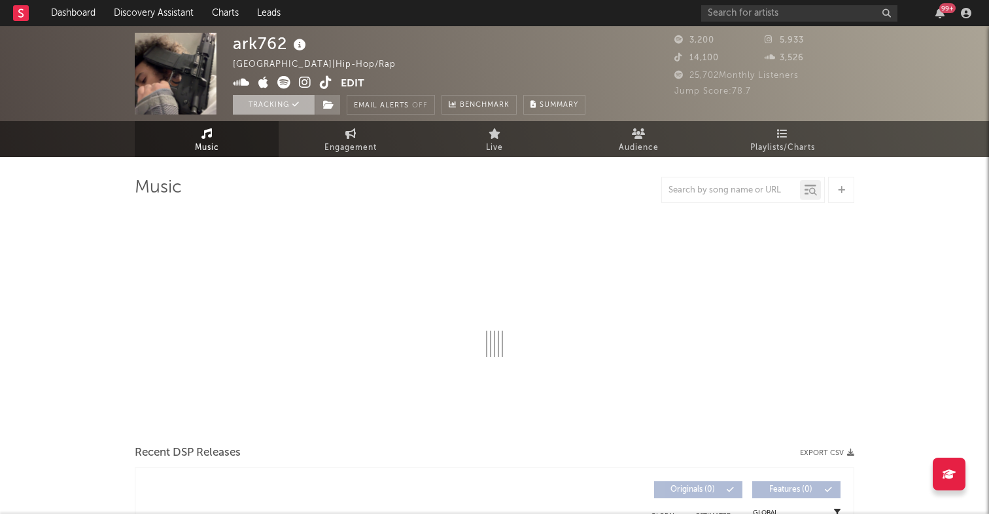
select select "6m"
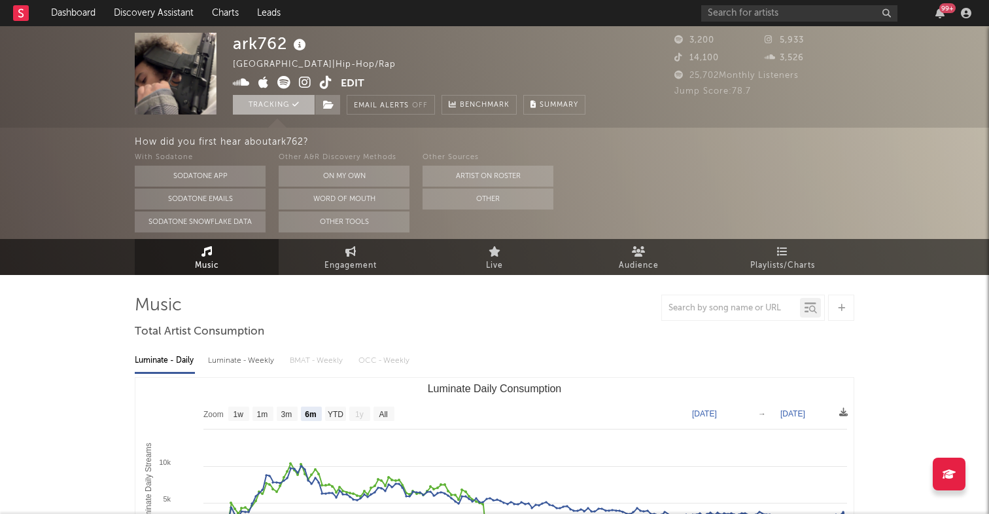
click at [282, 108] on button "Tracking" at bounding box center [274, 105] width 82 height 20
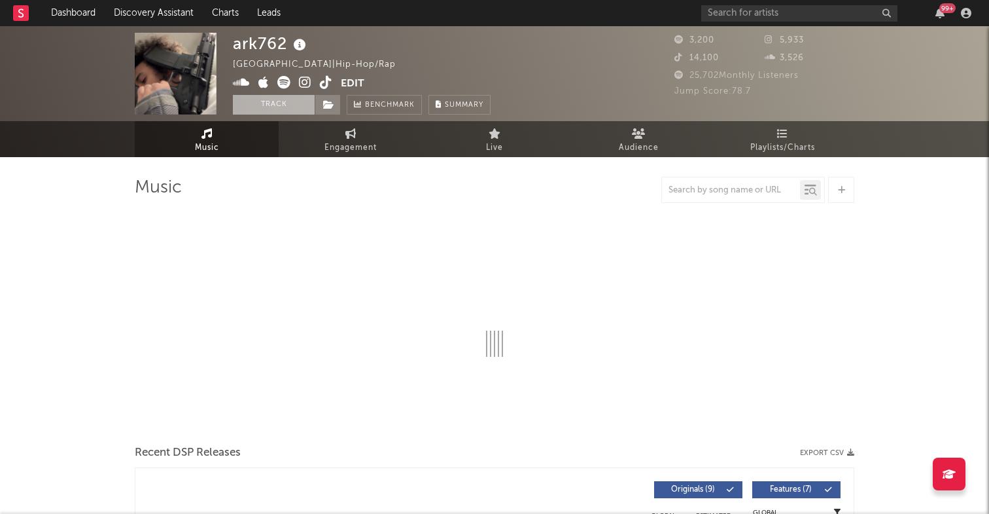
select select "6m"
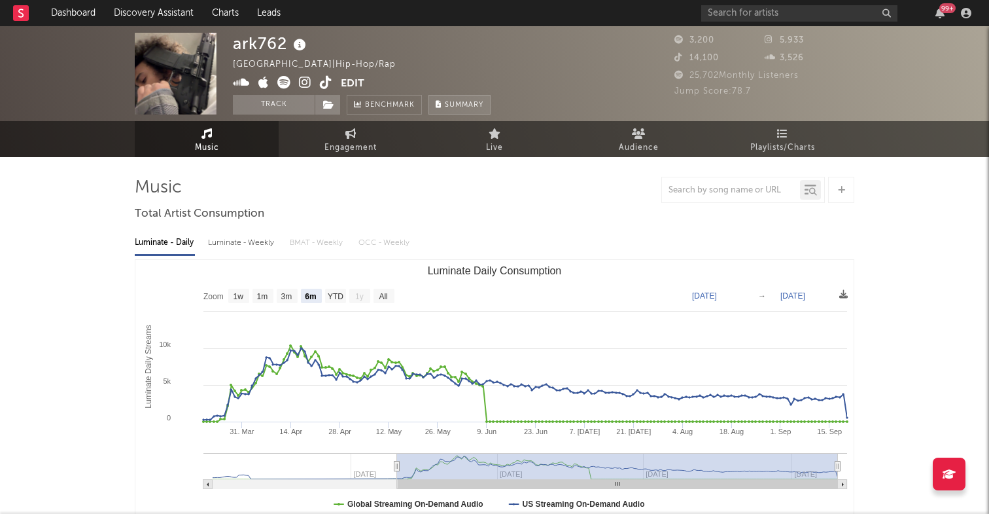
click at [473, 102] on span "Summary" at bounding box center [464, 104] width 39 height 7
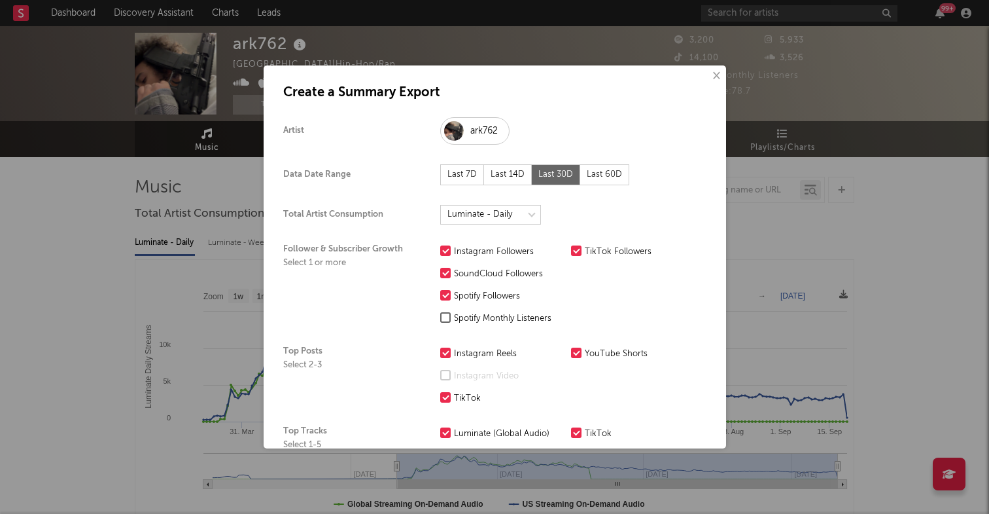
click at [714, 77] on button "×" at bounding box center [716, 76] width 14 height 14
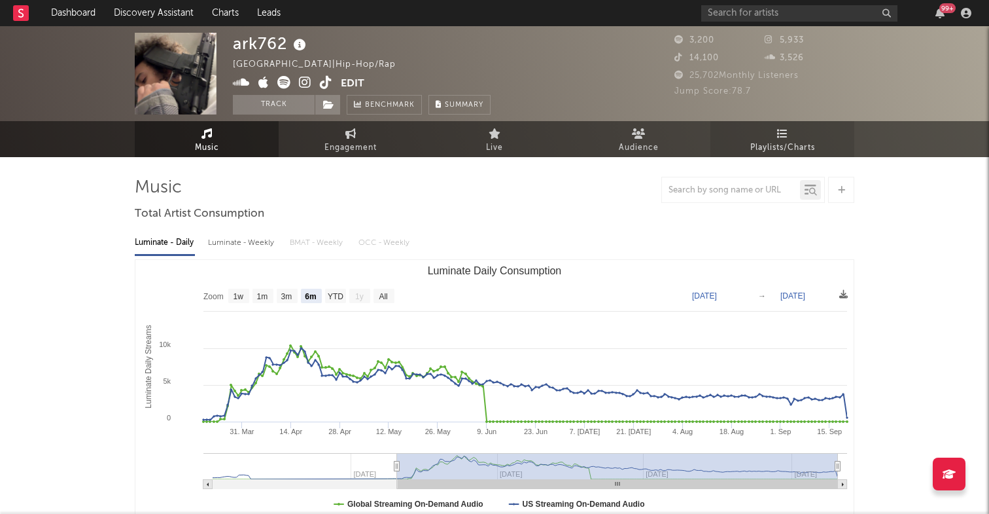
click at [754, 135] on link "Playlists/Charts" at bounding box center [783, 139] width 144 height 36
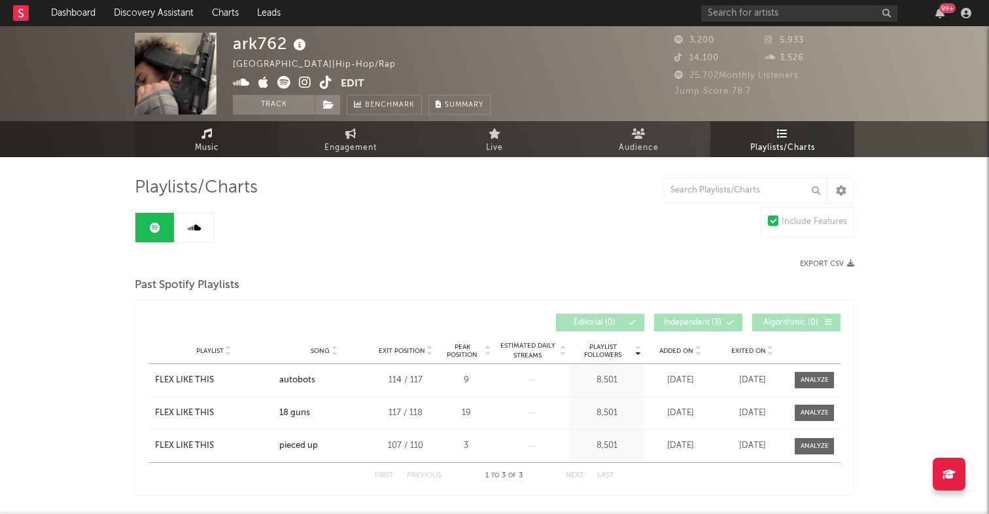
click at [224, 147] on link "Music" at bounding box center [207, 139] width 144 height 36
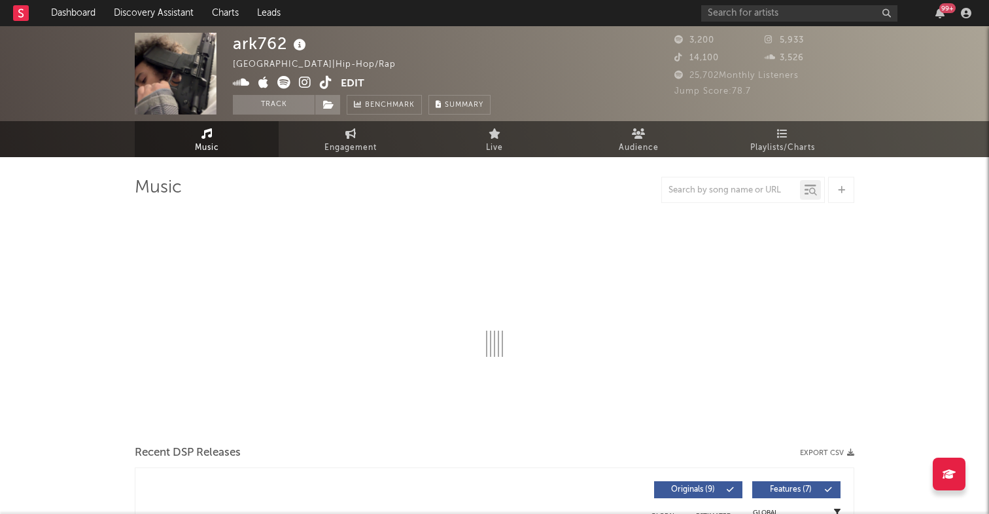
select select "6m"
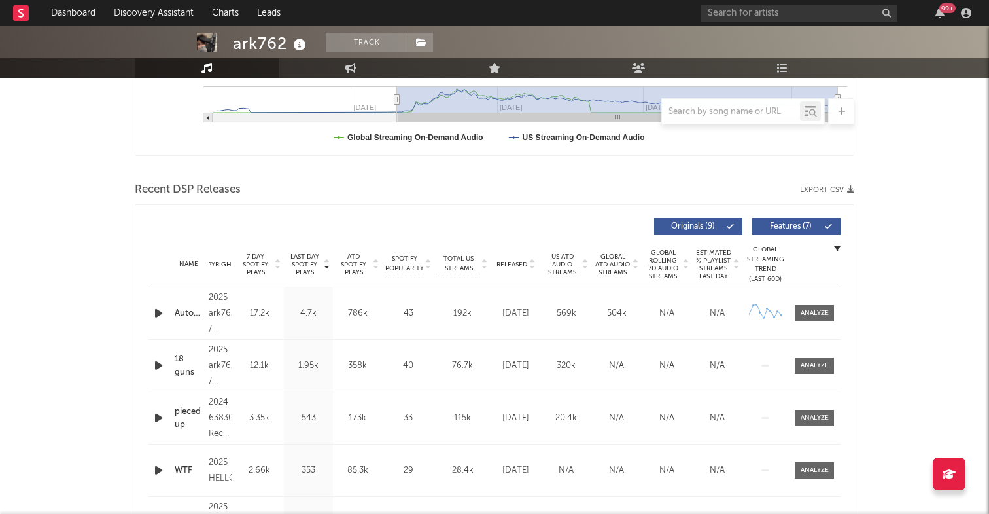
scroll to position [370, 0]
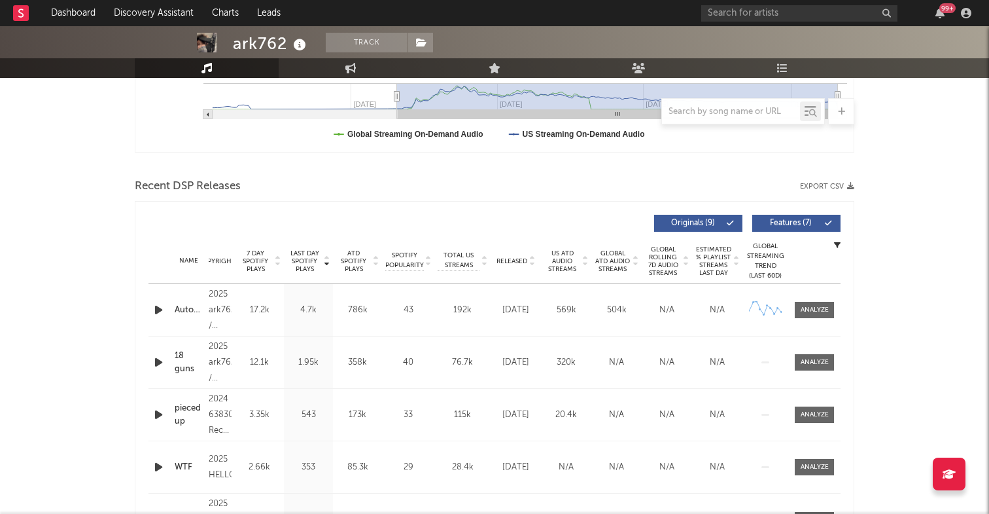
click at [154, 312] on icon "button" at bounding box center [159, 310] width 14 height 16
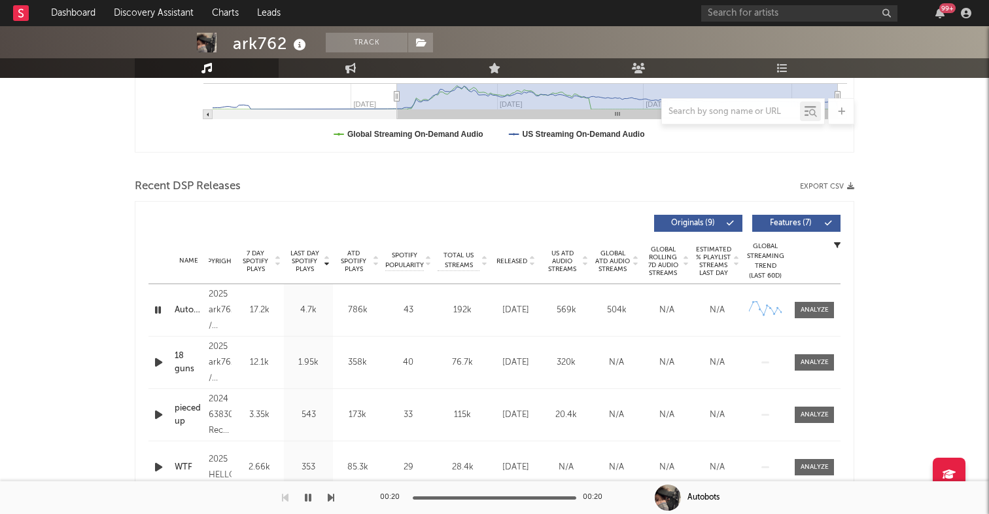
click at [309, 496] on icon "button" at bounding box center [308, 497] width 7 height 10
click at [309, 496] on icon "button" at bounding box center [308, 497] width 8 height 10
click at [309, 496] on icon "button" at bounding box center [308, 497] width 7 height 10
